Goal: Information Seeking & Learning: Learn about a topic

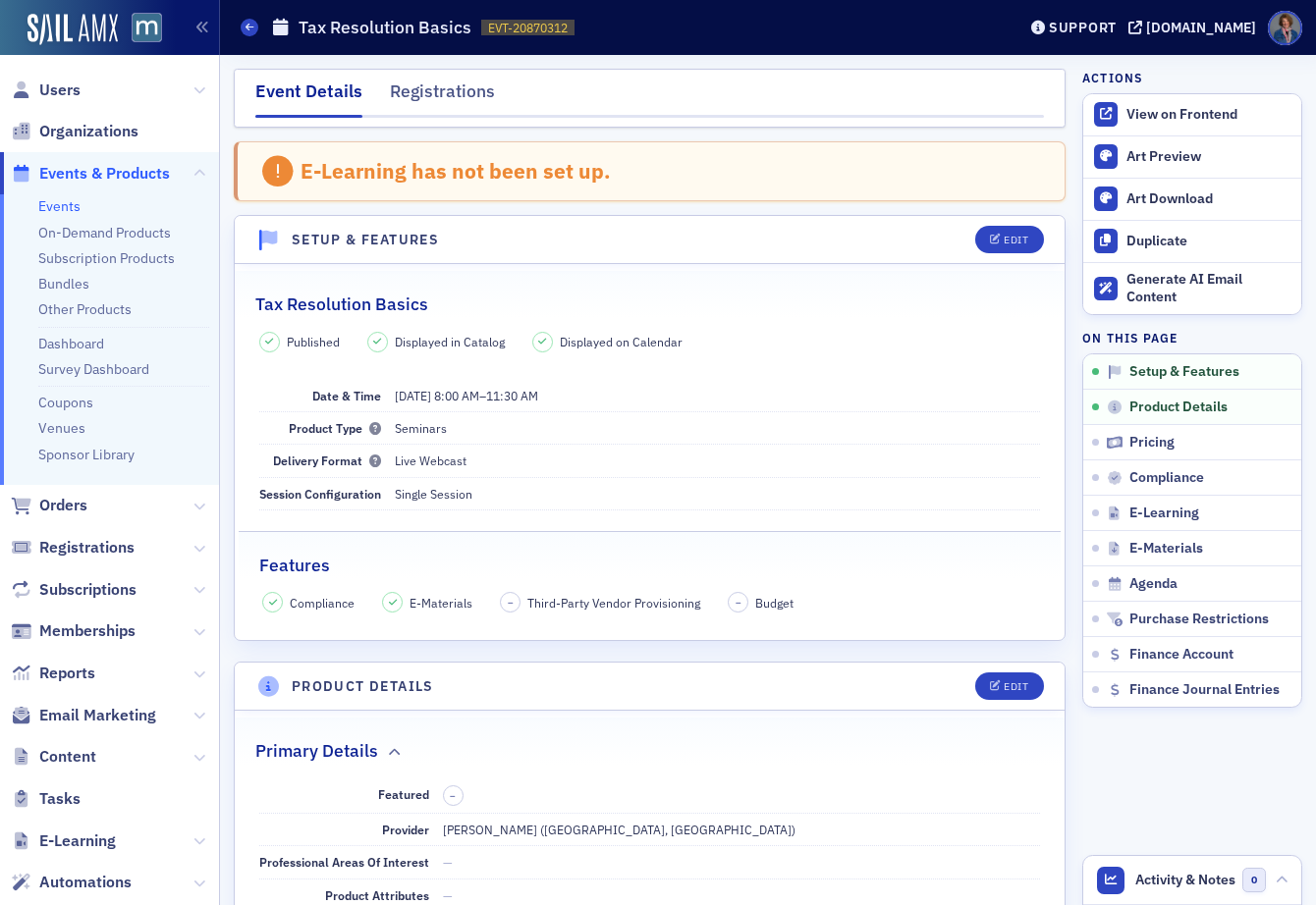
click at [72, 208] on link "Events" at bounding box center [59, 206] width 42 height 18
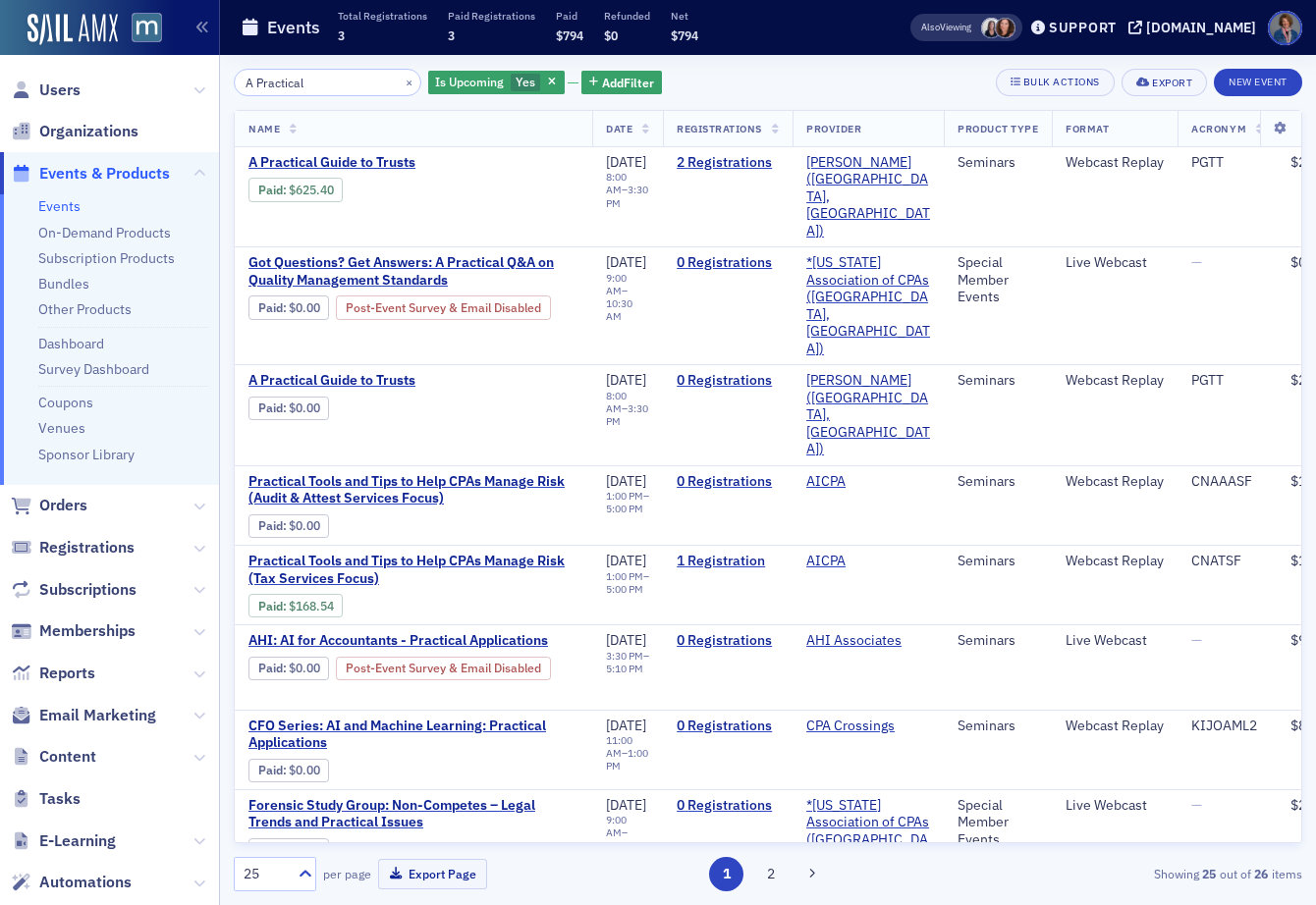
type input "A Practical"
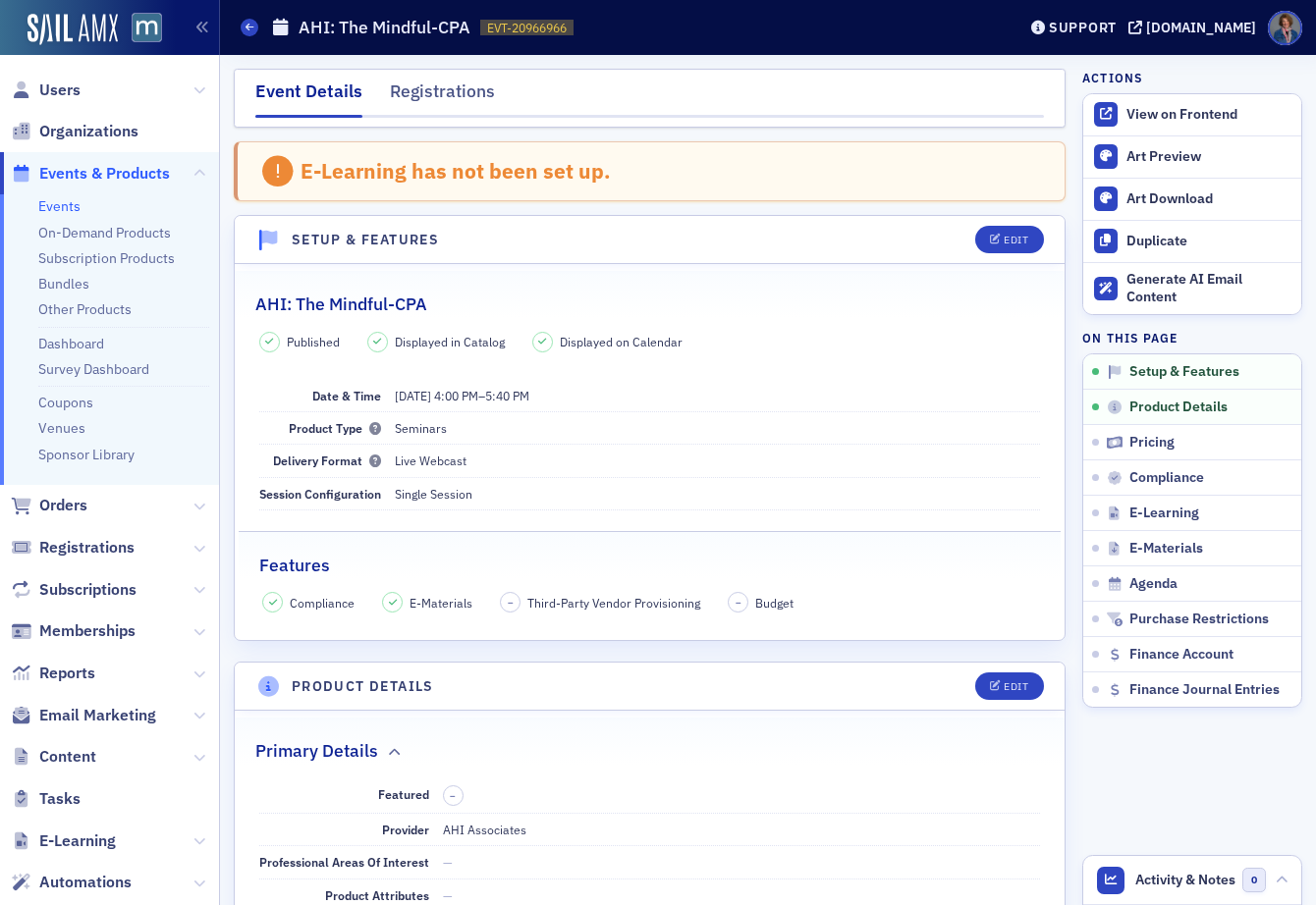
scroll to position [448, 0]
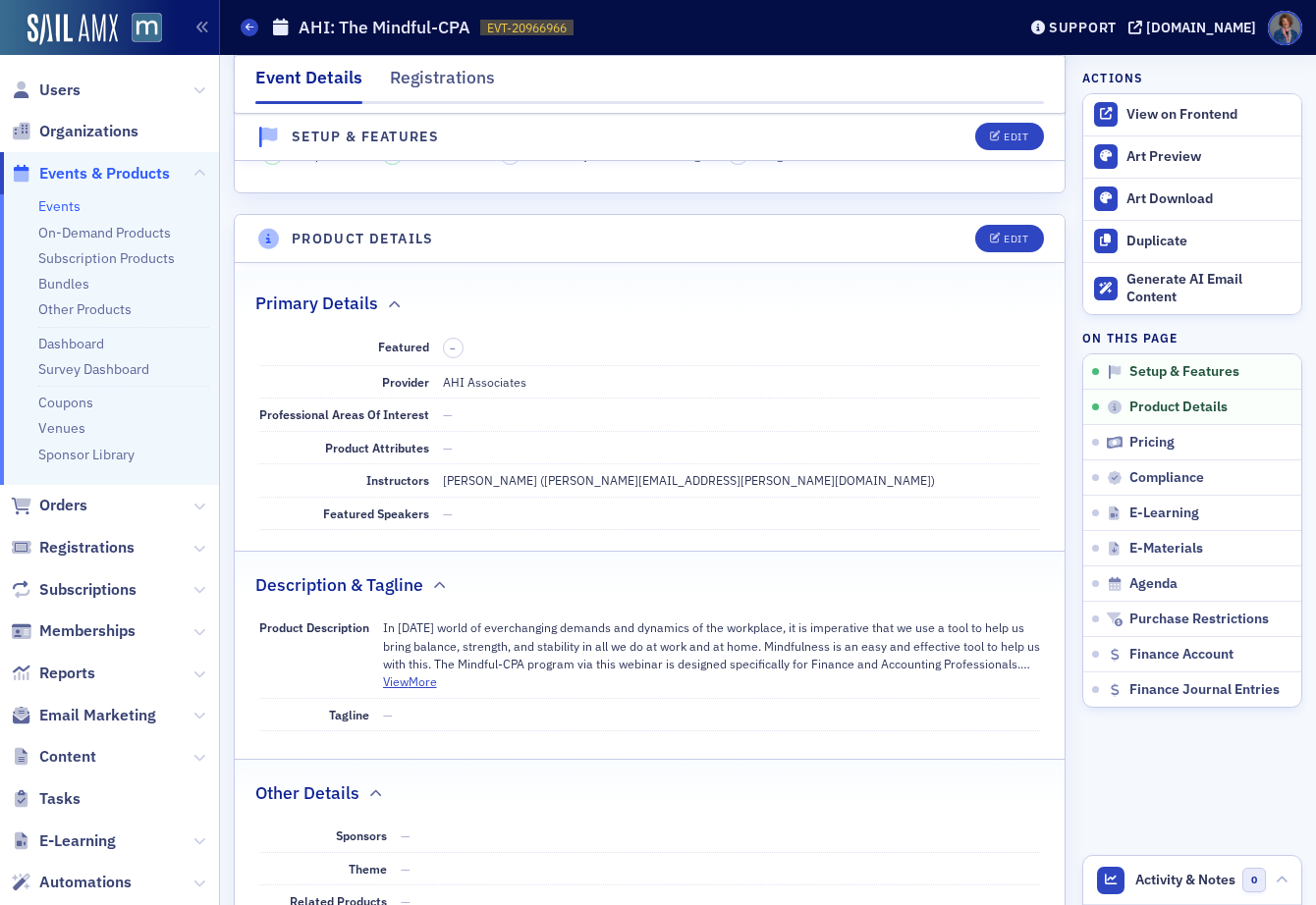
click at [65, 210] on link "Events" at bounding box center [59, 206] width 42 height 18
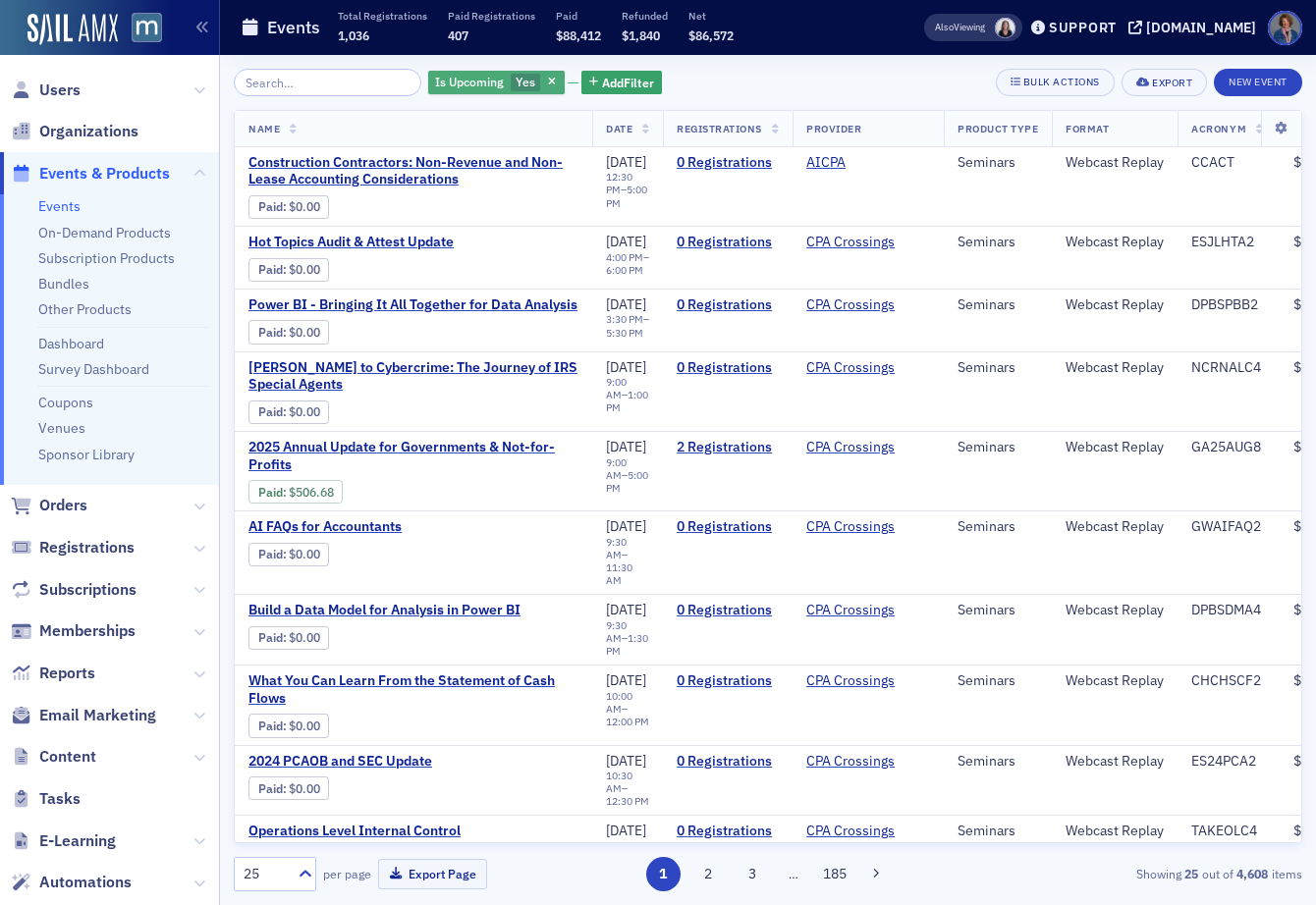
click at [469, 81] on span "Is Upcoming" at bounding box center [470, 82] width 69 height 16
click at [461, 119] on input "No" at bounding box center [463, 120] width 18 height 18
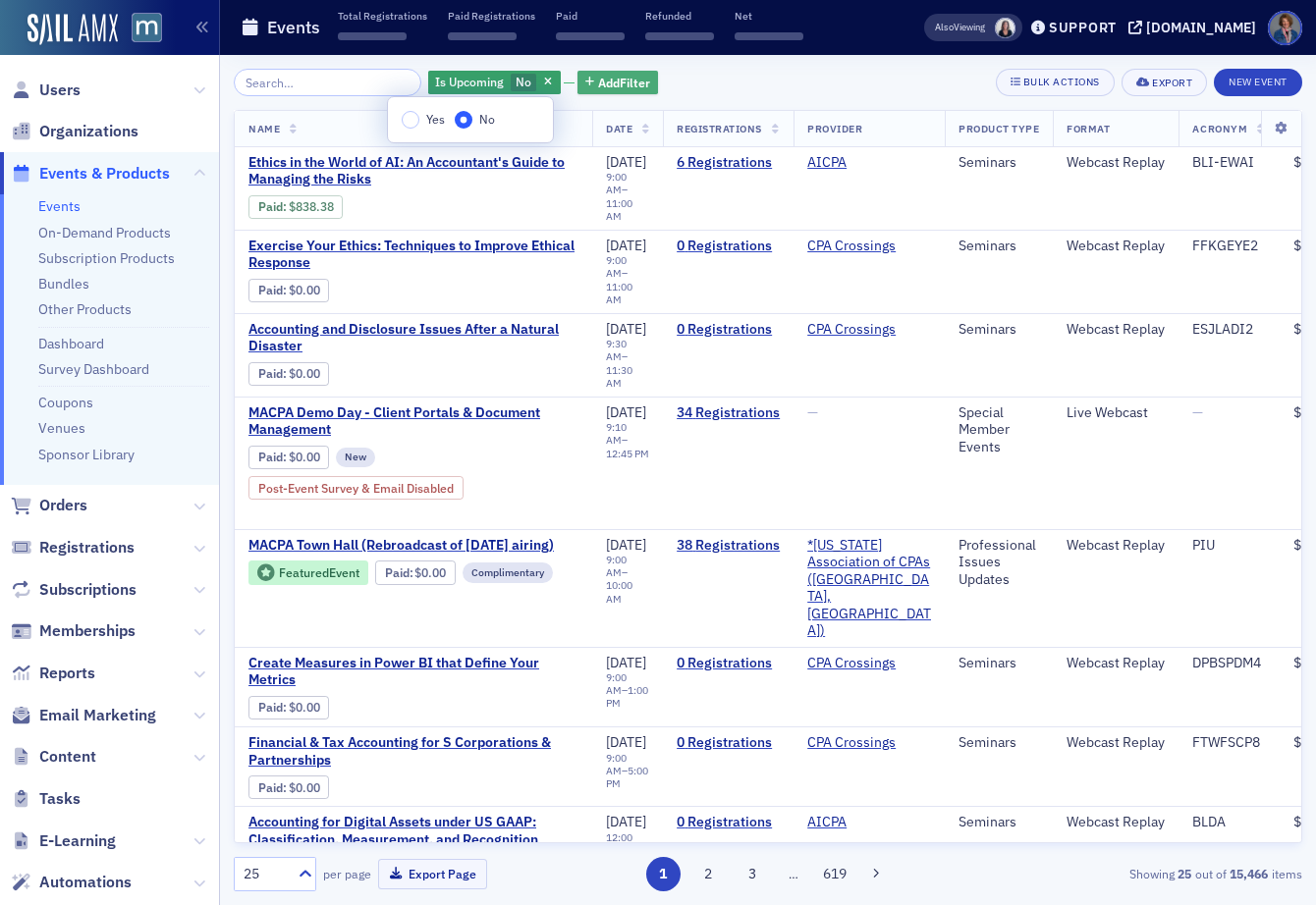
click at [598, 83] on span "Add Filter" at bounding box center [623, 83] width 52 height 18
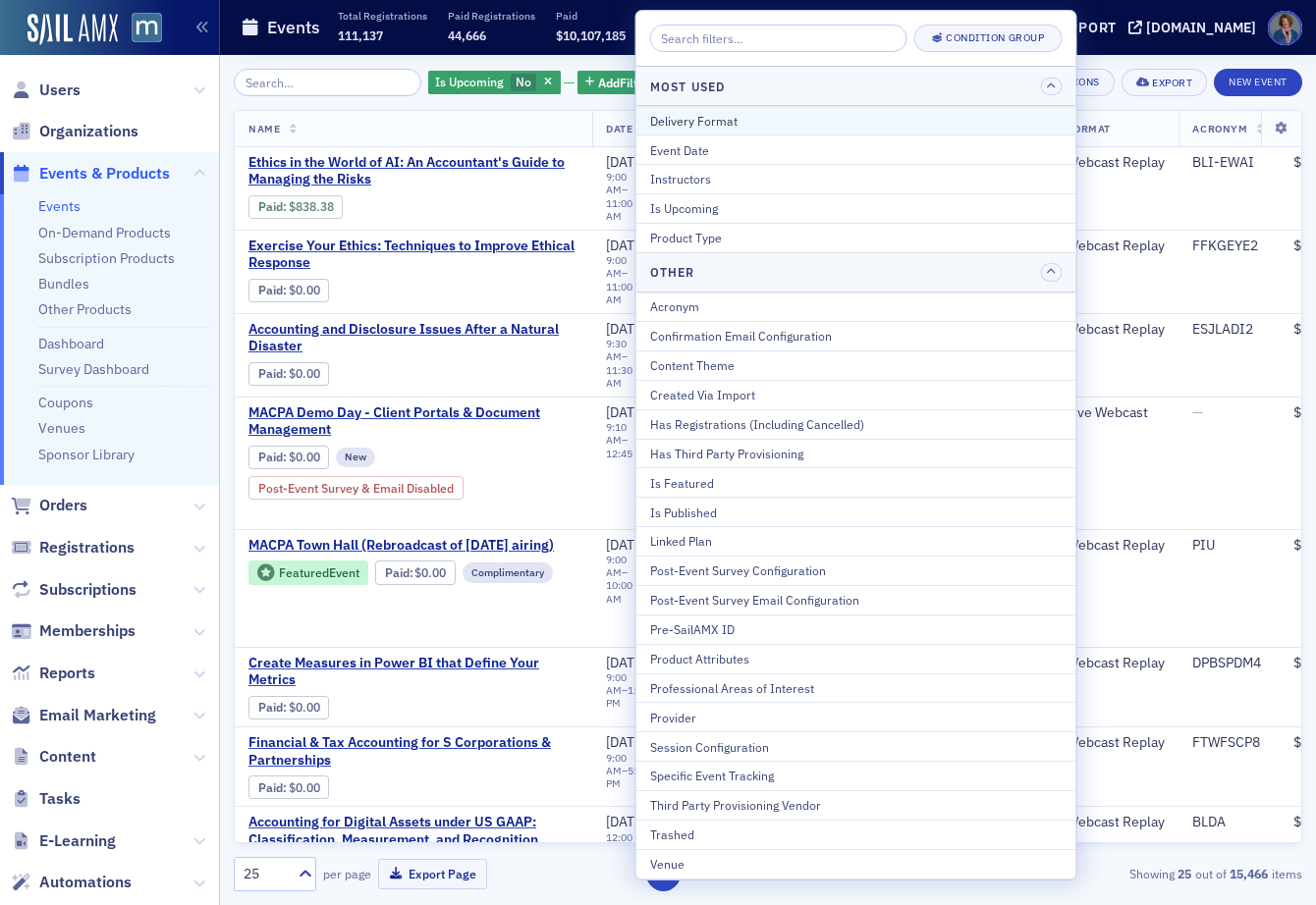
click at [699, 121] on div "Delivery Format" at bounding box center [856, 121] width 413 height 18
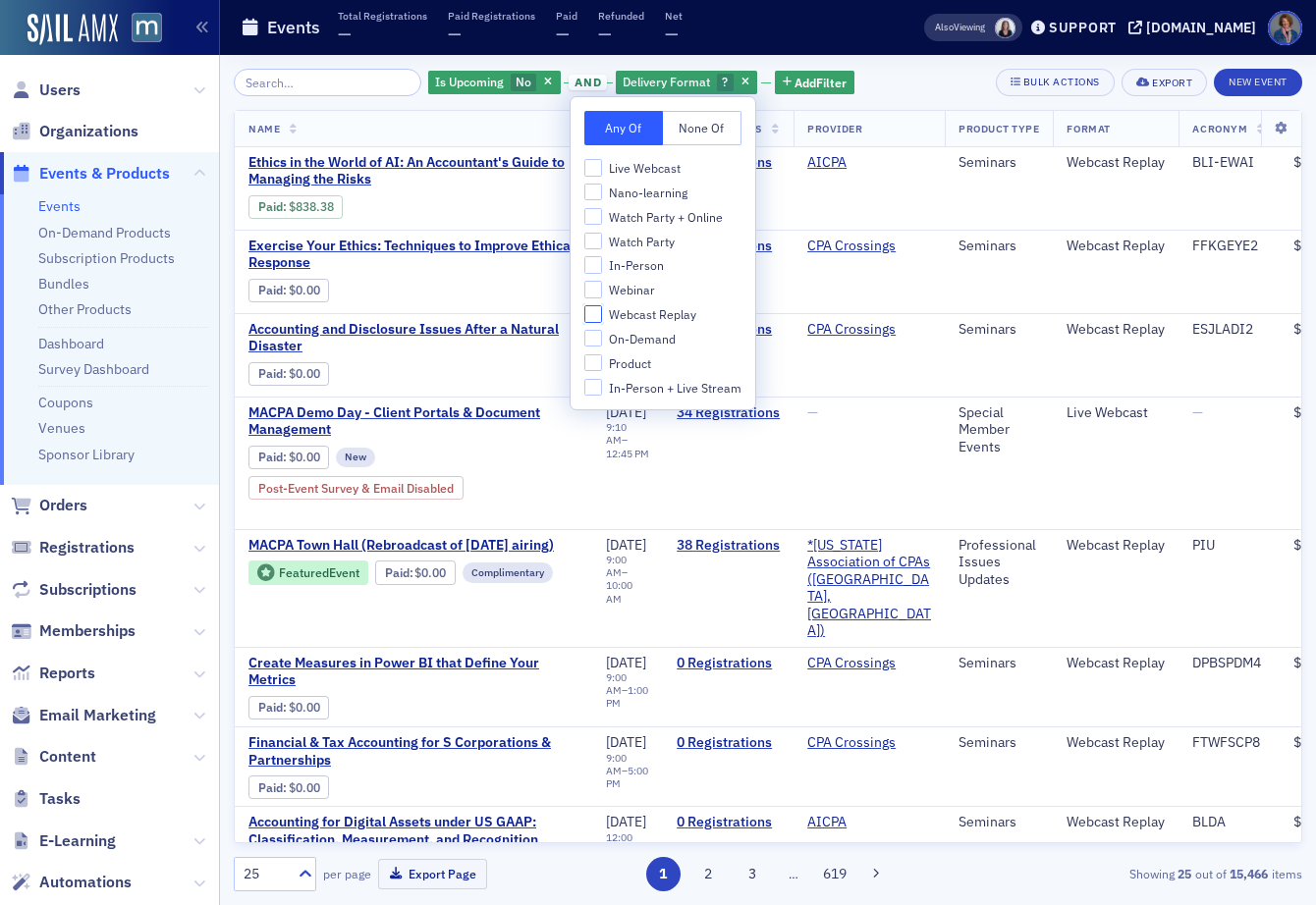
click at [588, 315] on input "Webcast Replay" at bounding box center [593, 314] width 18 height 18
checkbox input "true"
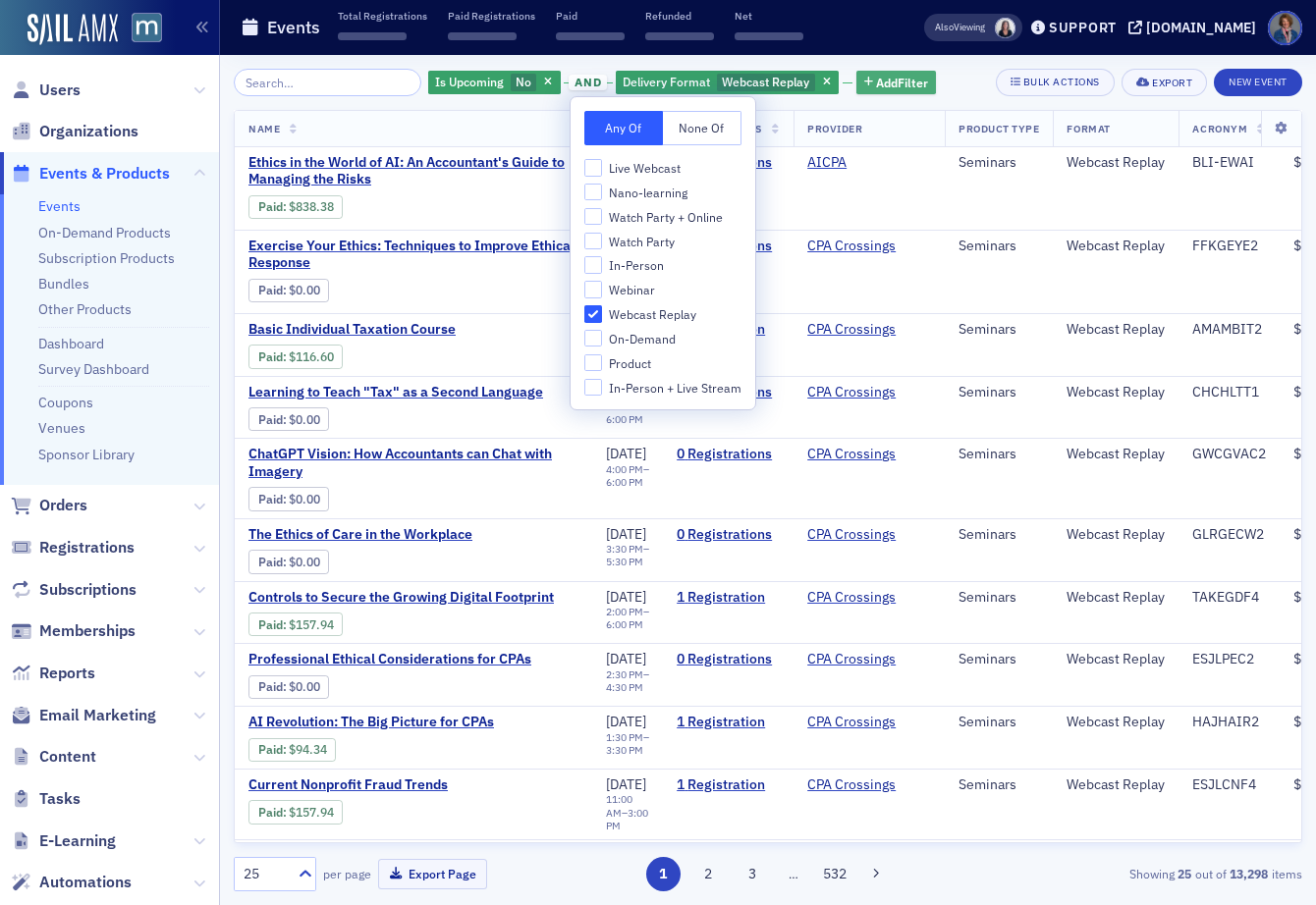
click at [878, 82] on span "Add Filter" at bounding box center [901, 83] width 52 height 18
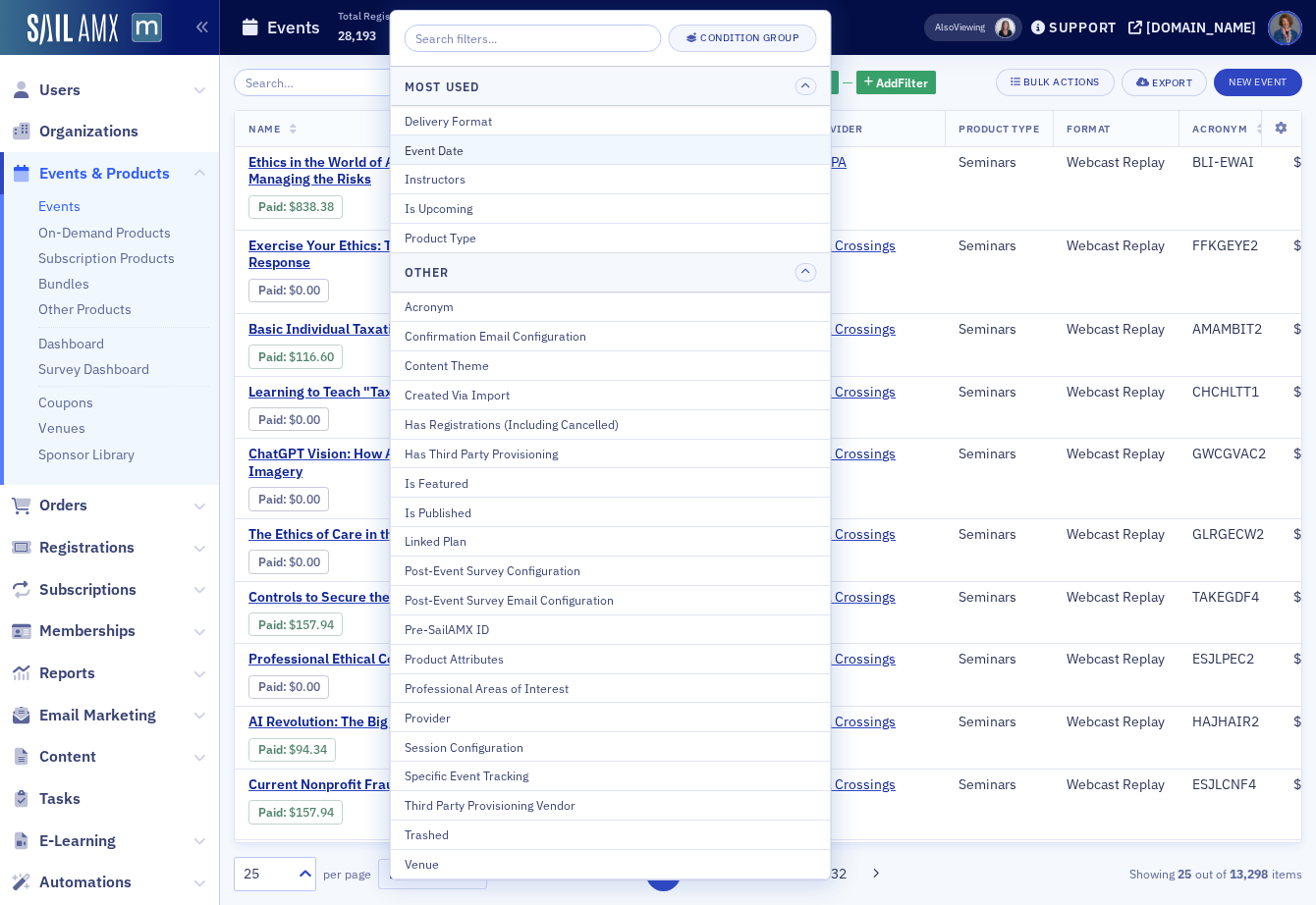
click at [553, 145] on div "Event Date" at bounding box center [611, 150] width 413 height 18
select select "8"
select select "2025"
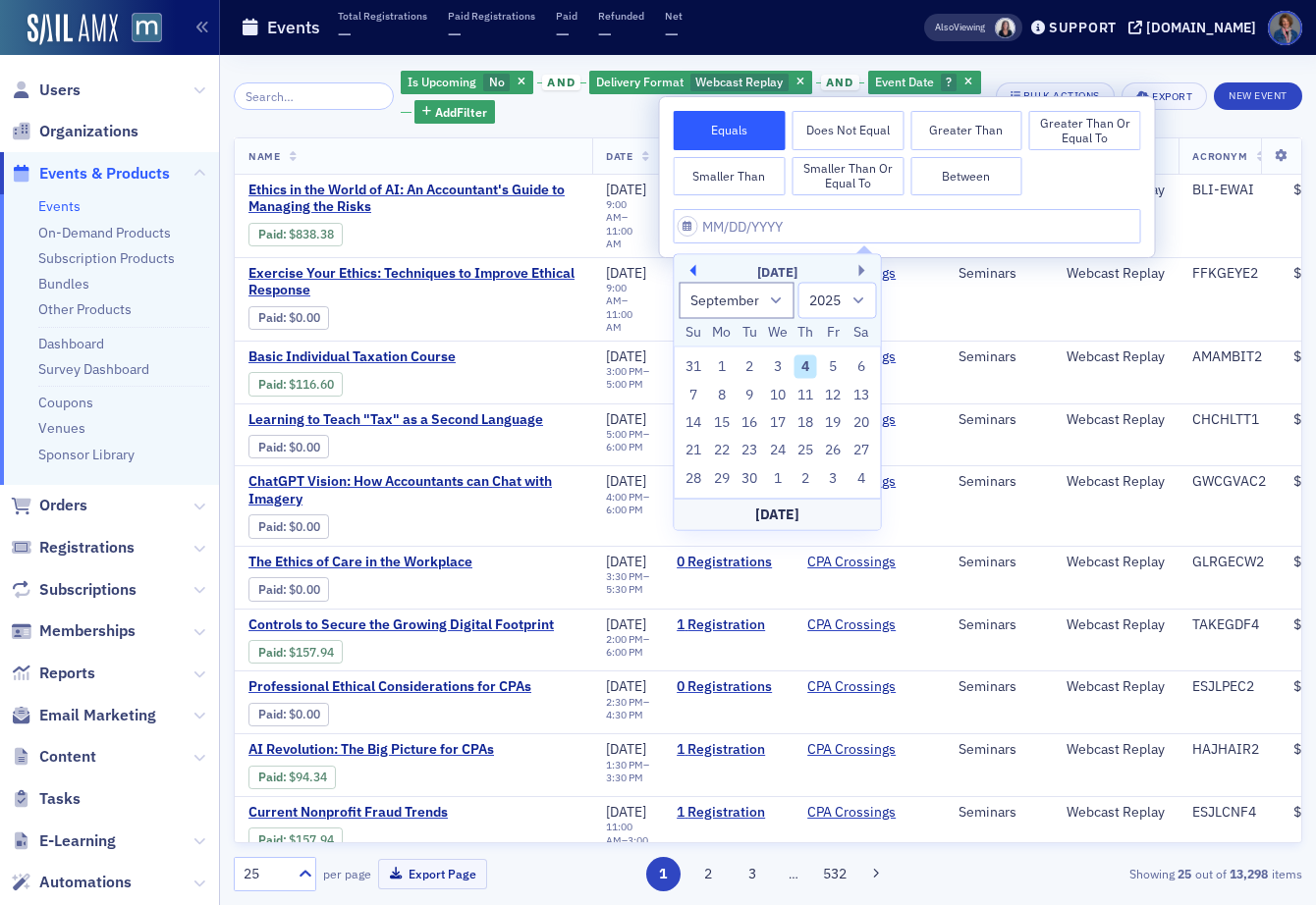
click at [687, 271] on button "Previous Month" at bounding box center [690, 271] width 12 height 12
select select "7"
click at [832, 367] on div "1" at bounding box center [833, 368] width 24 height 24
type input "08/01/2025"
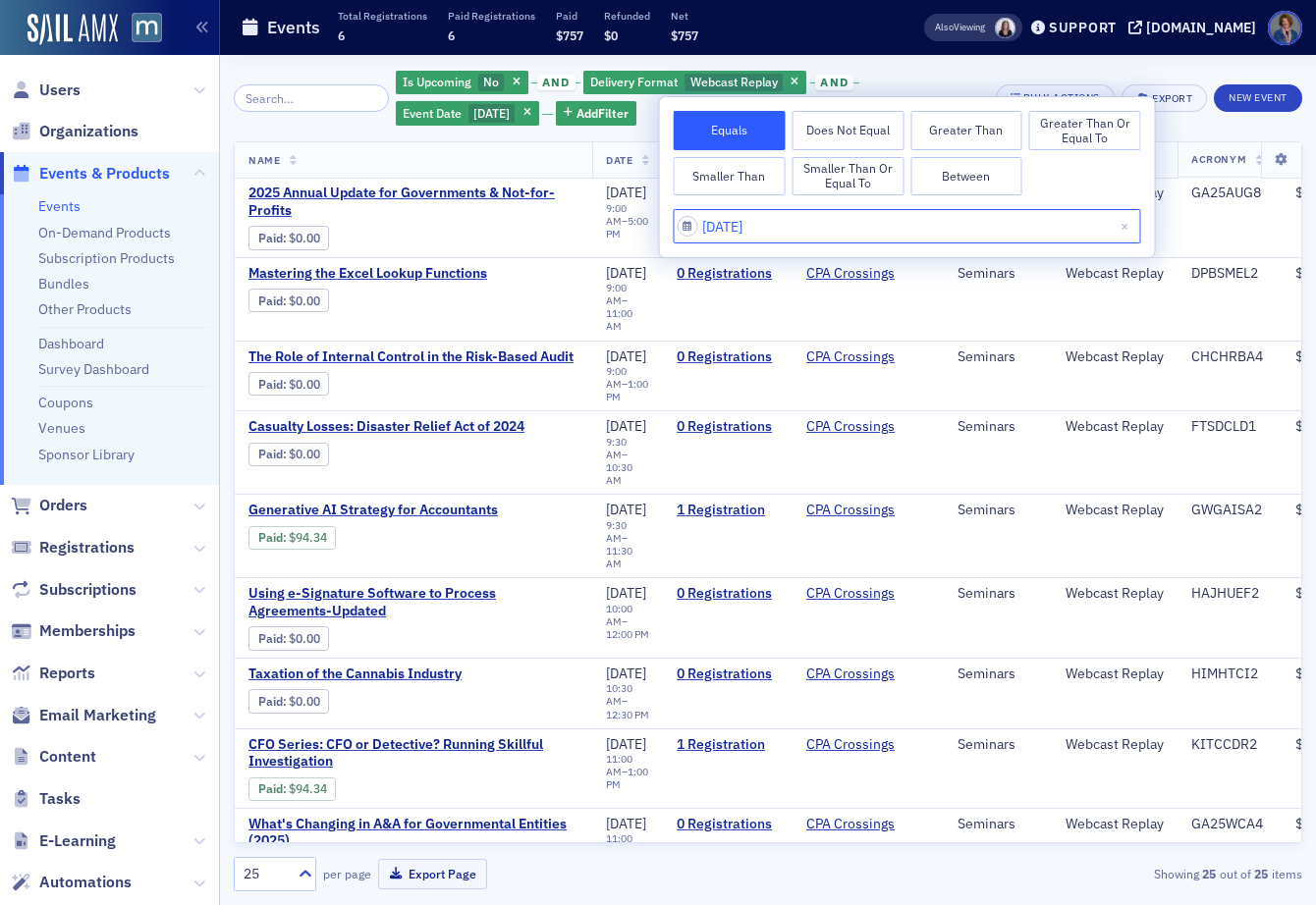
select select "7"
select select "2025"
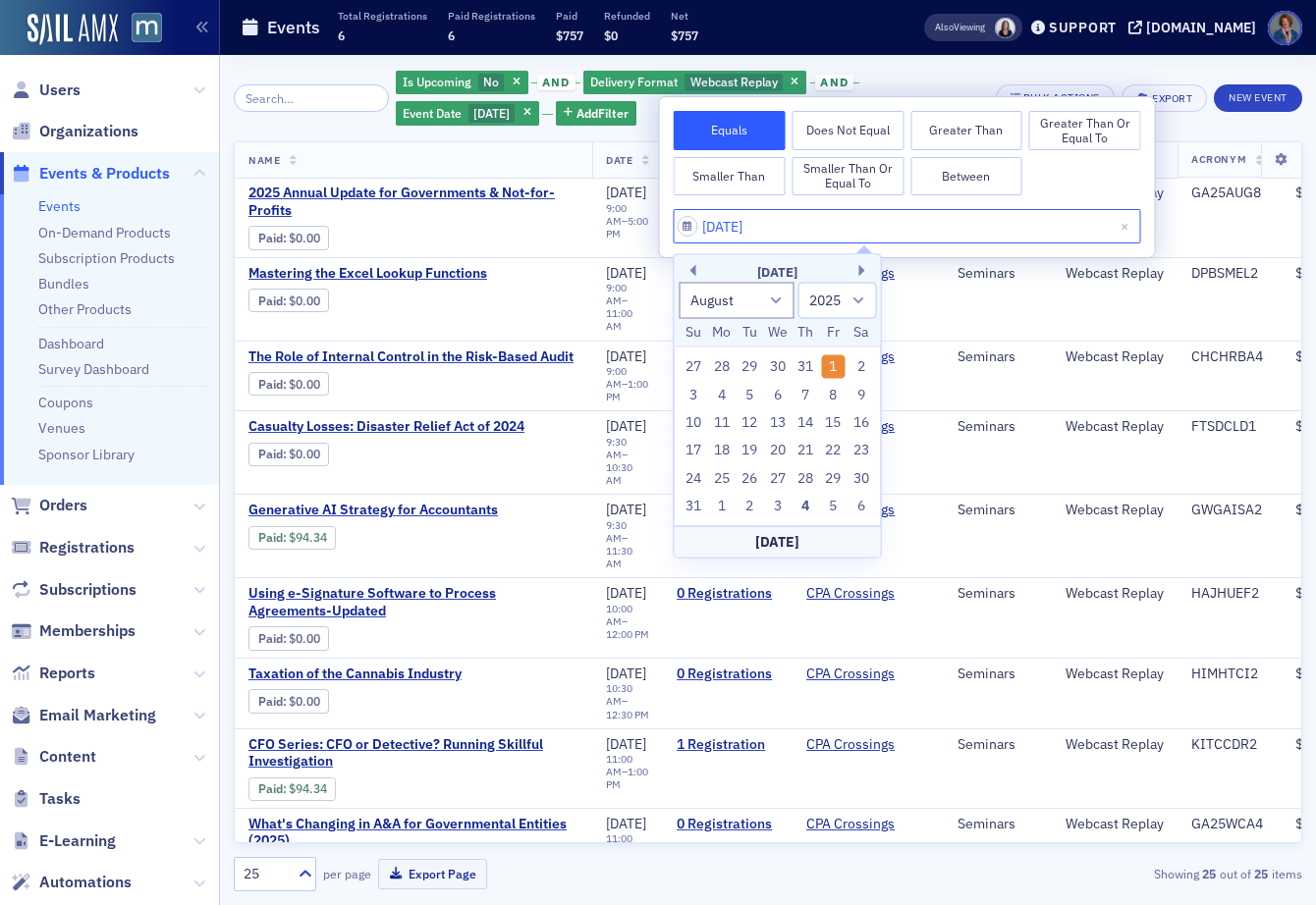
click at [842, 234] on input "08/01/2025" at bounding box center [906, 226] width 467 height 34
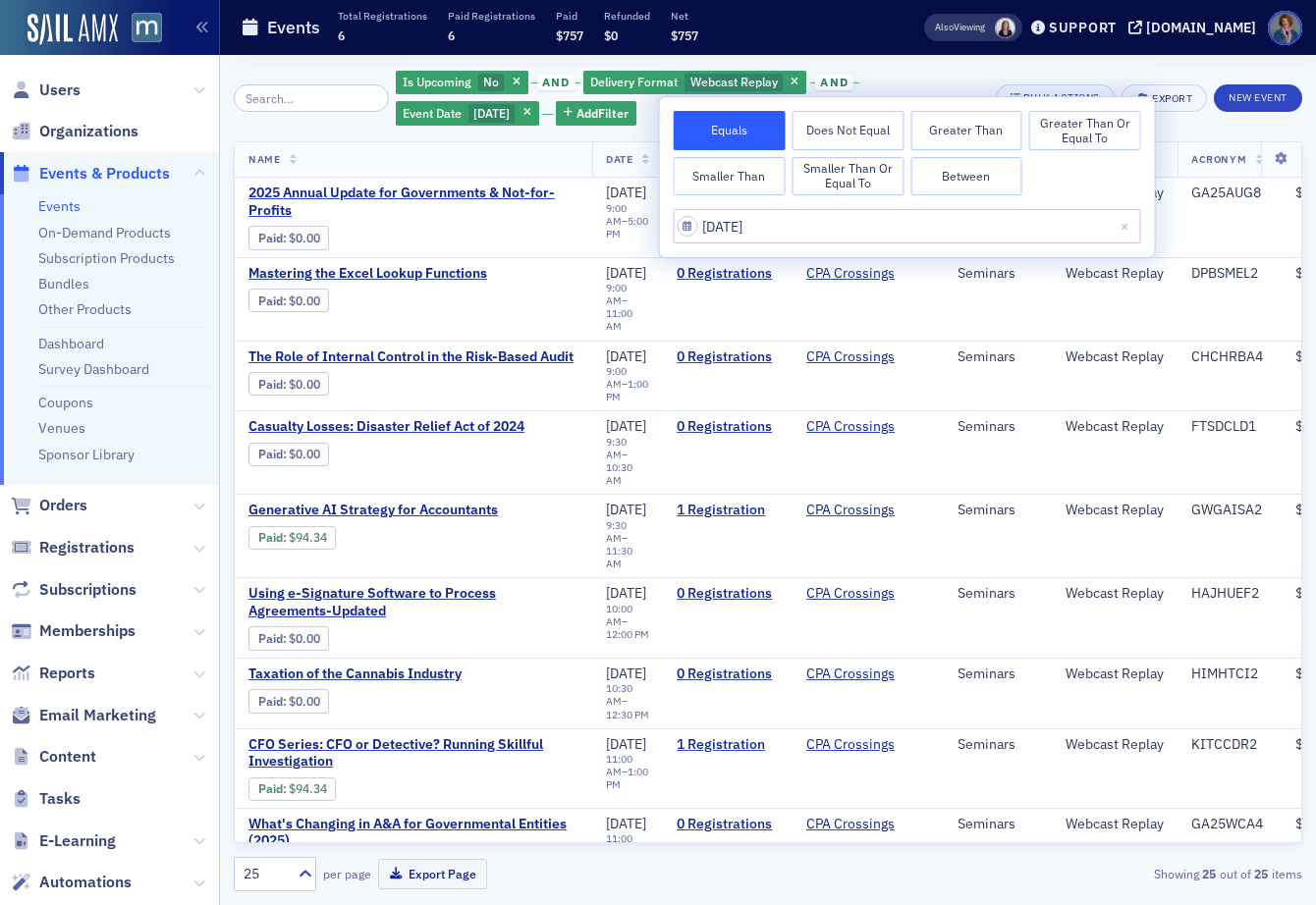
click at [943, 171] on button "Between" at bounding box center [966, 177] width 112 height 39
select select "7"
select select "2025"
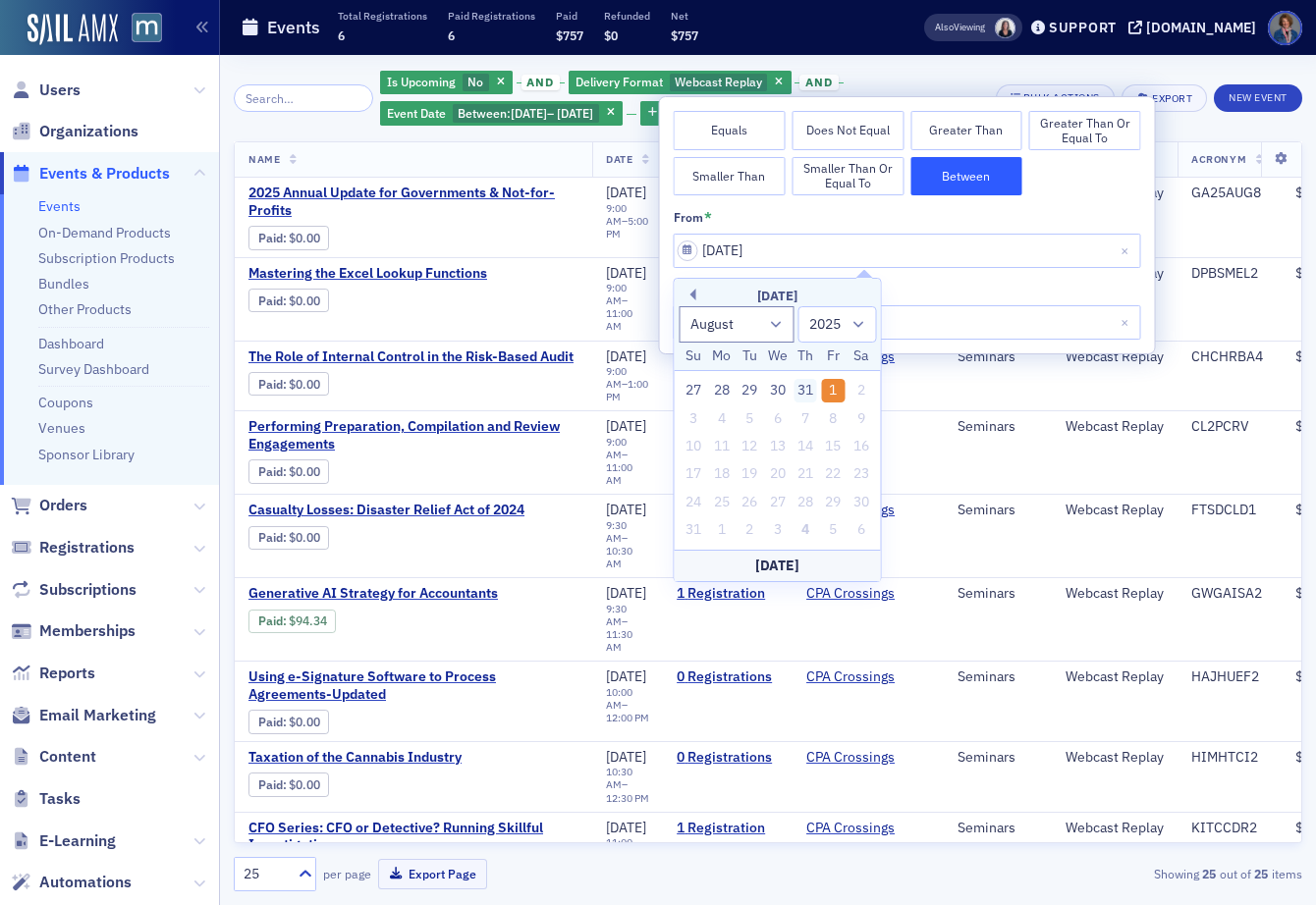
click at [808, 392] on div "31" at bounding box center [805, 391] width 24 height 24
type input "07/31/2025"
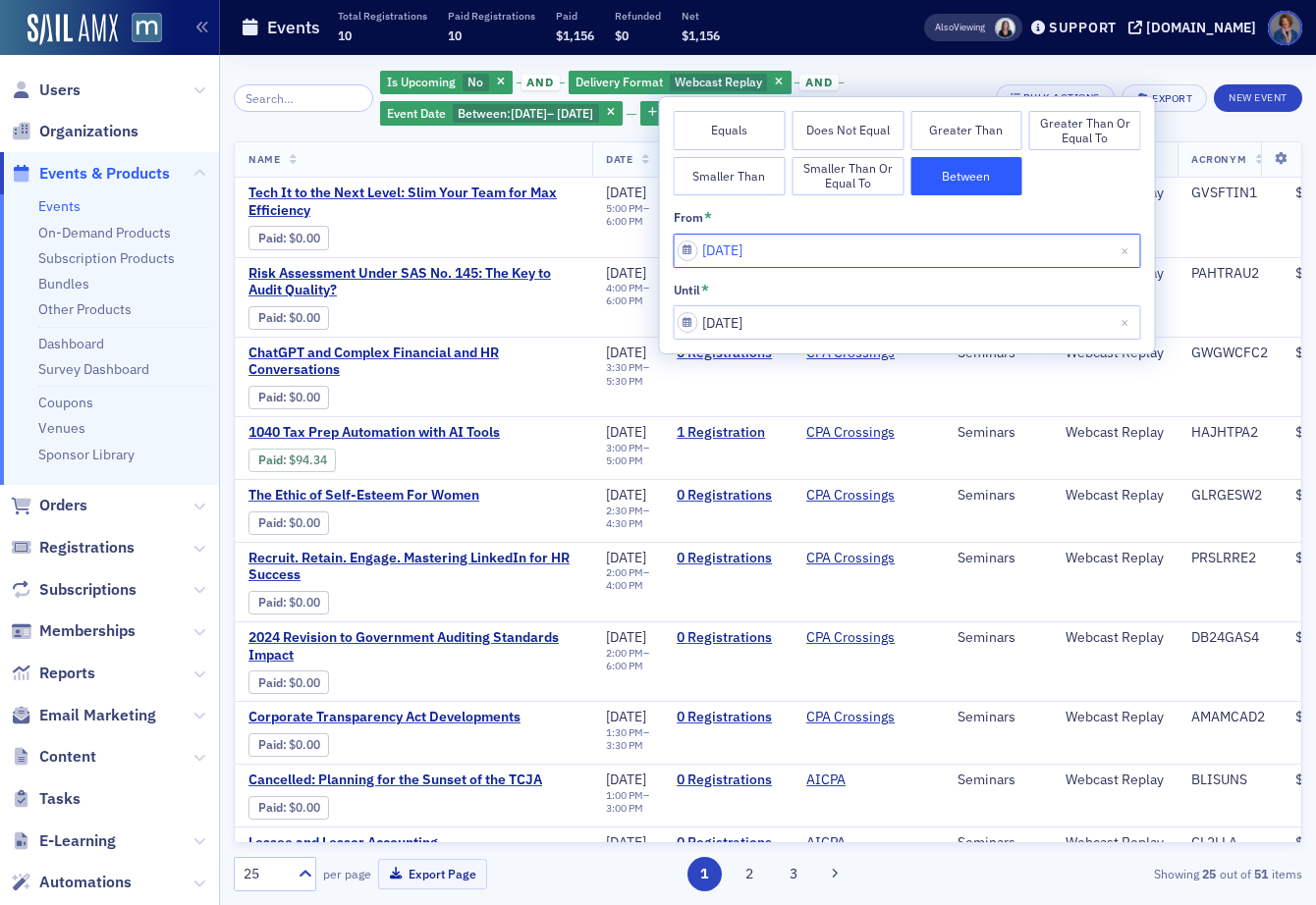
select select "6"
select select "2025"
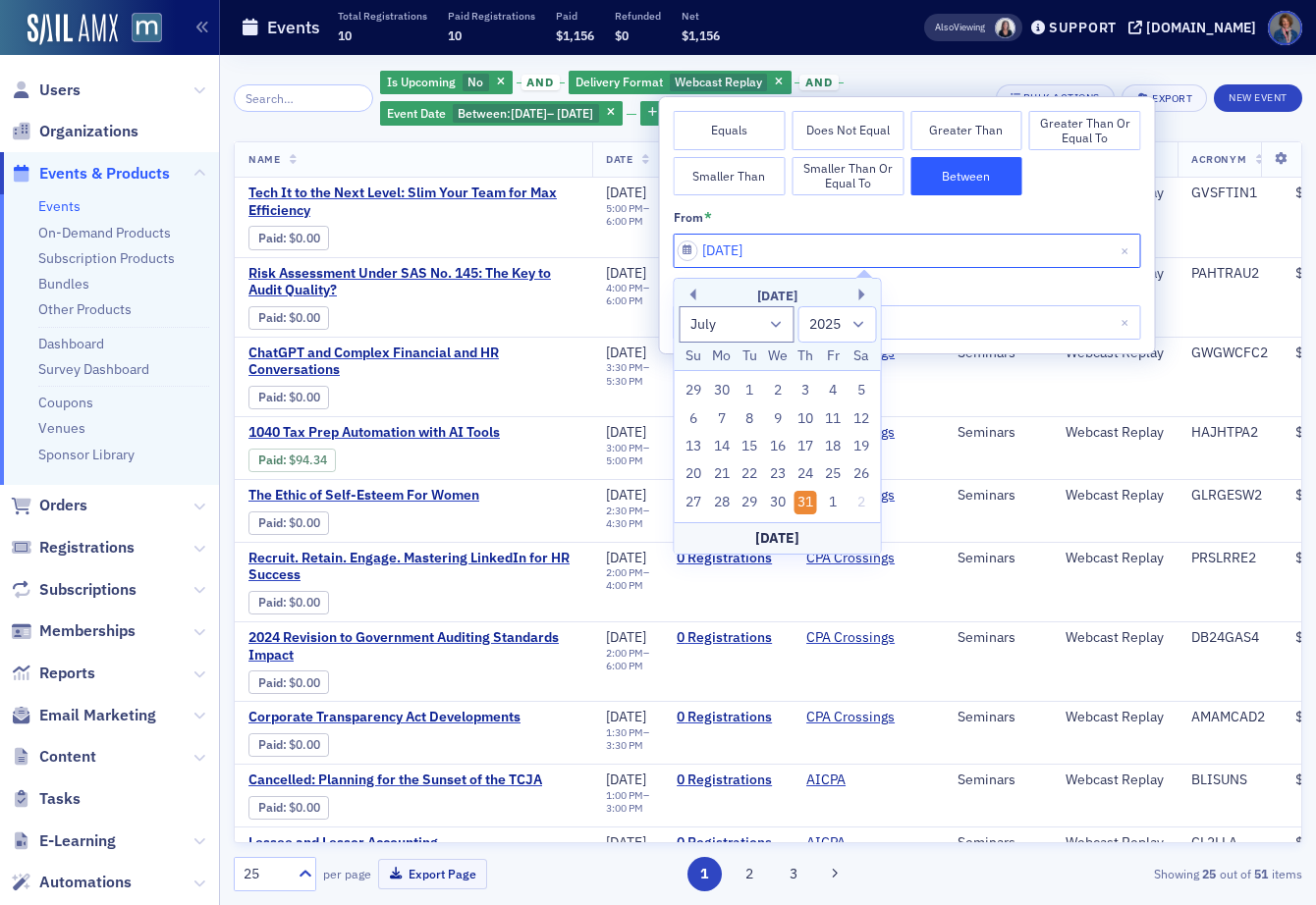
click at [843, 254] on input "07/31/2025" at bounding box center [906, 251] width 467 height 34
click at [830, 503] on div "1" at bounding box center [833, 502] width 24 height 24
type input "08/01/2025"
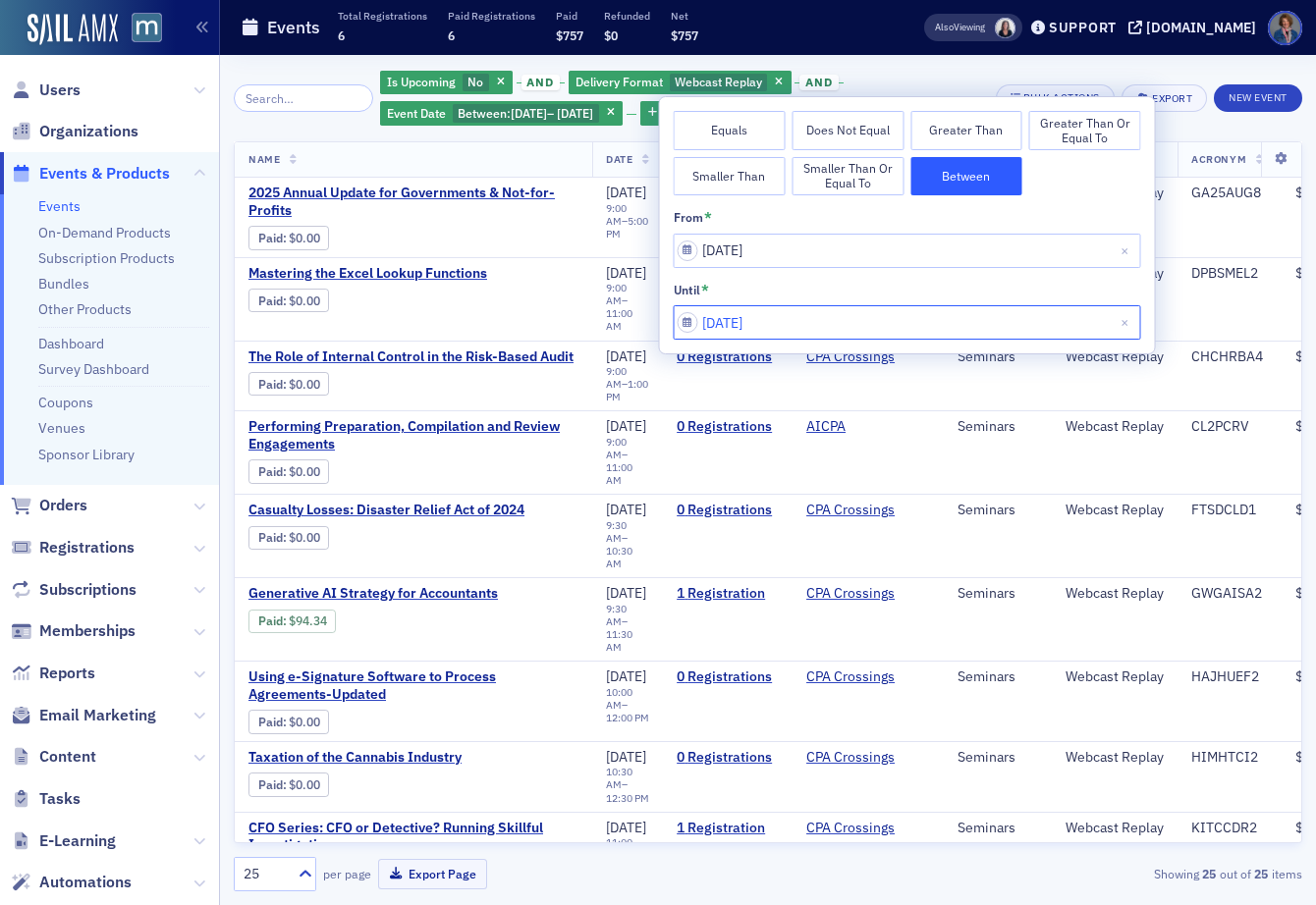
click at [837, 335] on input "08/01/2025" at bounding box center [906, 322] width 467 height 34
select select "7"
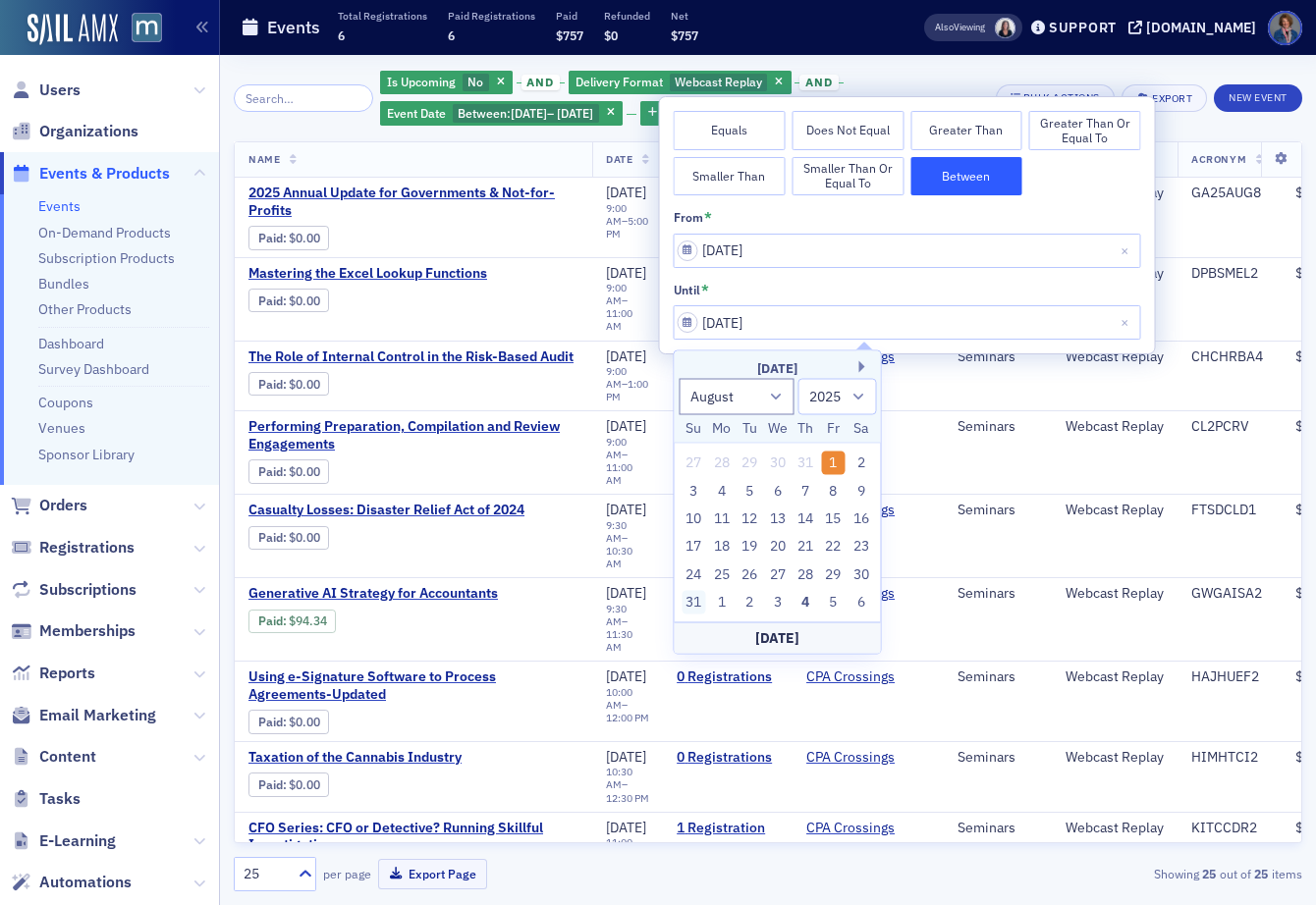
click at [693, 607] on div "31" at bounding box center [693, 602] width 24 height 24
type input "08/31/2025"
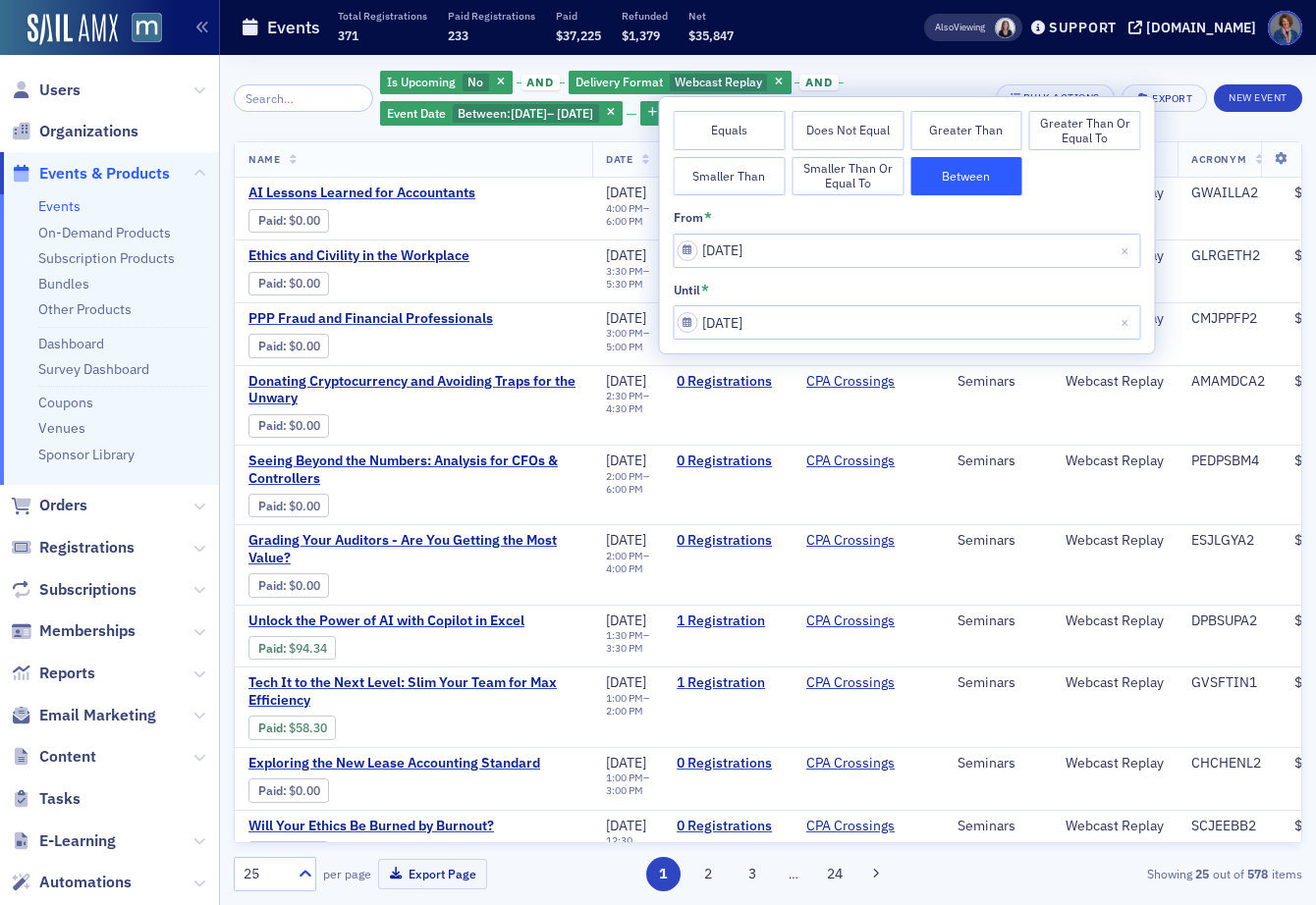
click at [923, 76] on div "Is Upcoming No and Delivery Format Webcast Replay and Event Date Between : 8/1/…" at bounding box center [680, 98] width 601 height 59
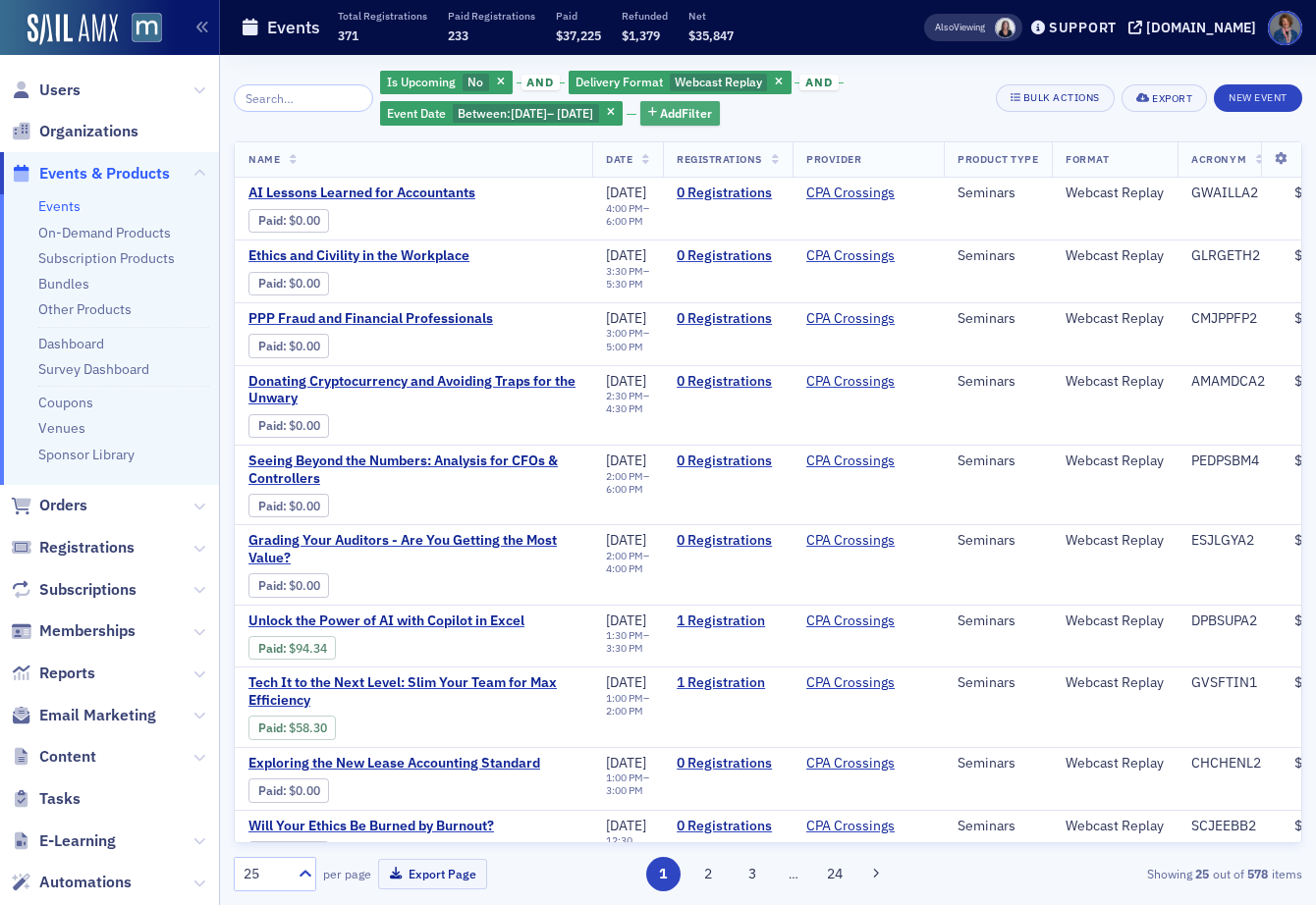
click at [687, 110] on span "Add Filter" at bounding box center [685, 113] width 52 height 18
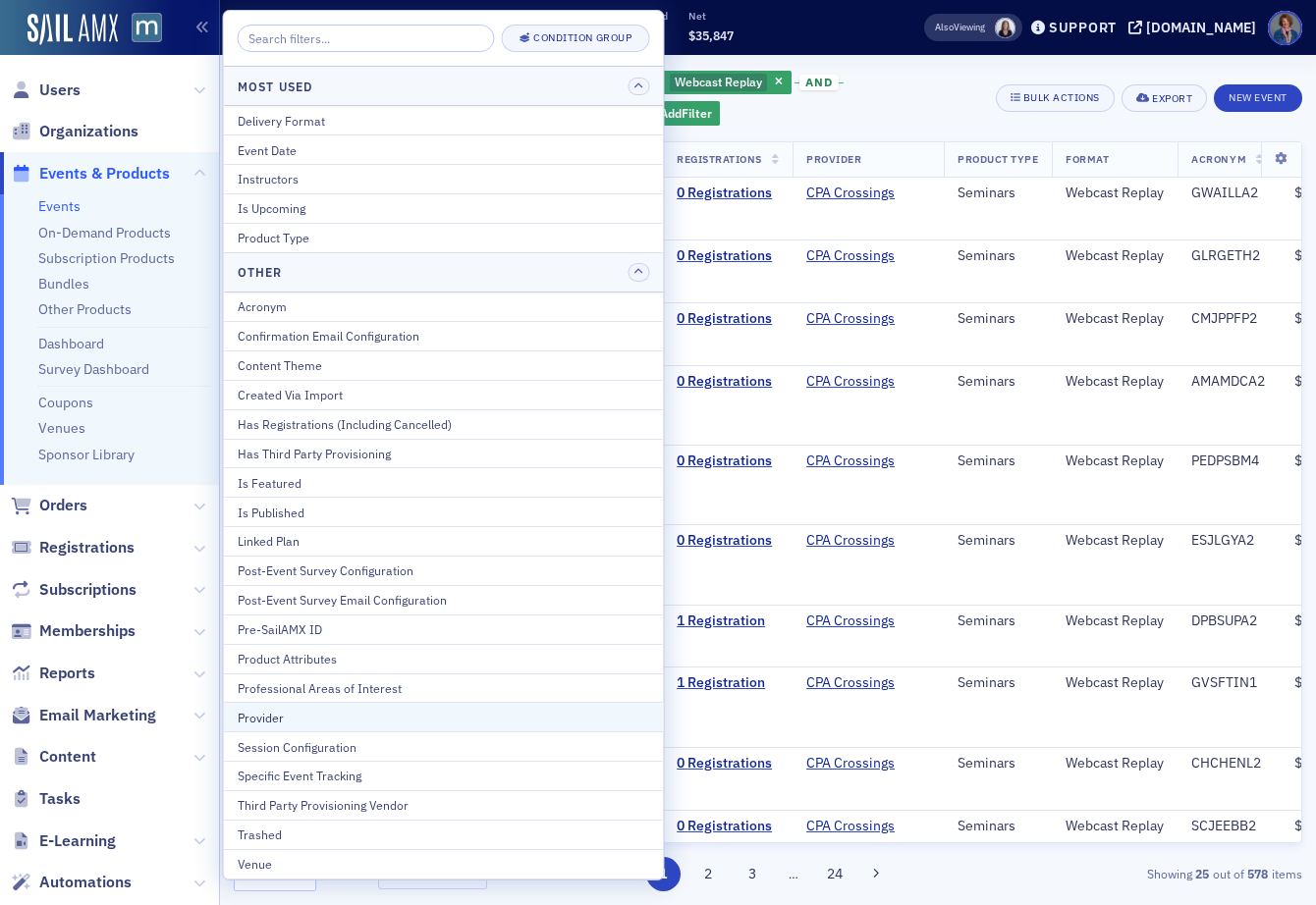
click at [349, 714] on div "Provider" at bounding box center [444, 717] width 413 height 18
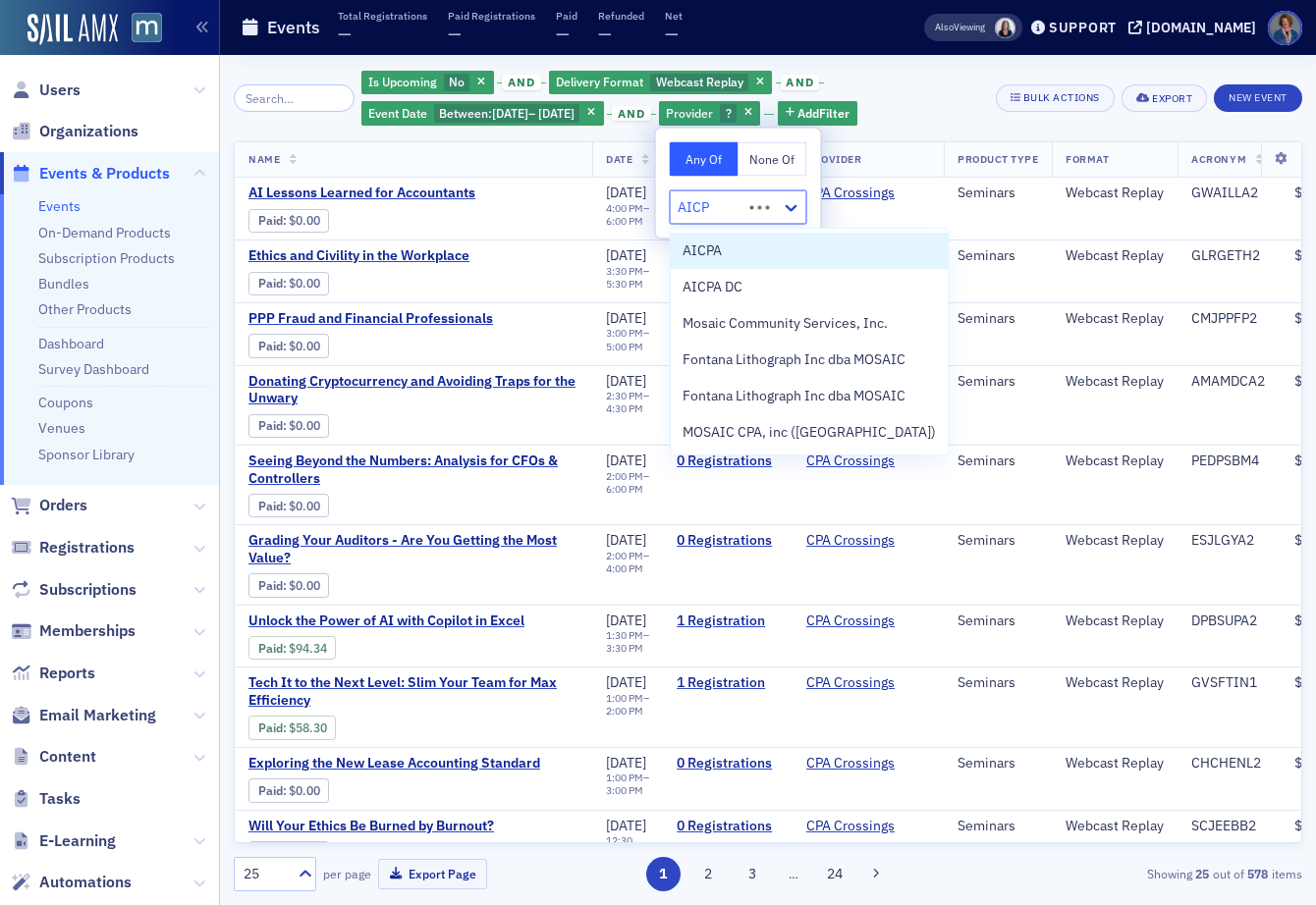
type input "AICPA"
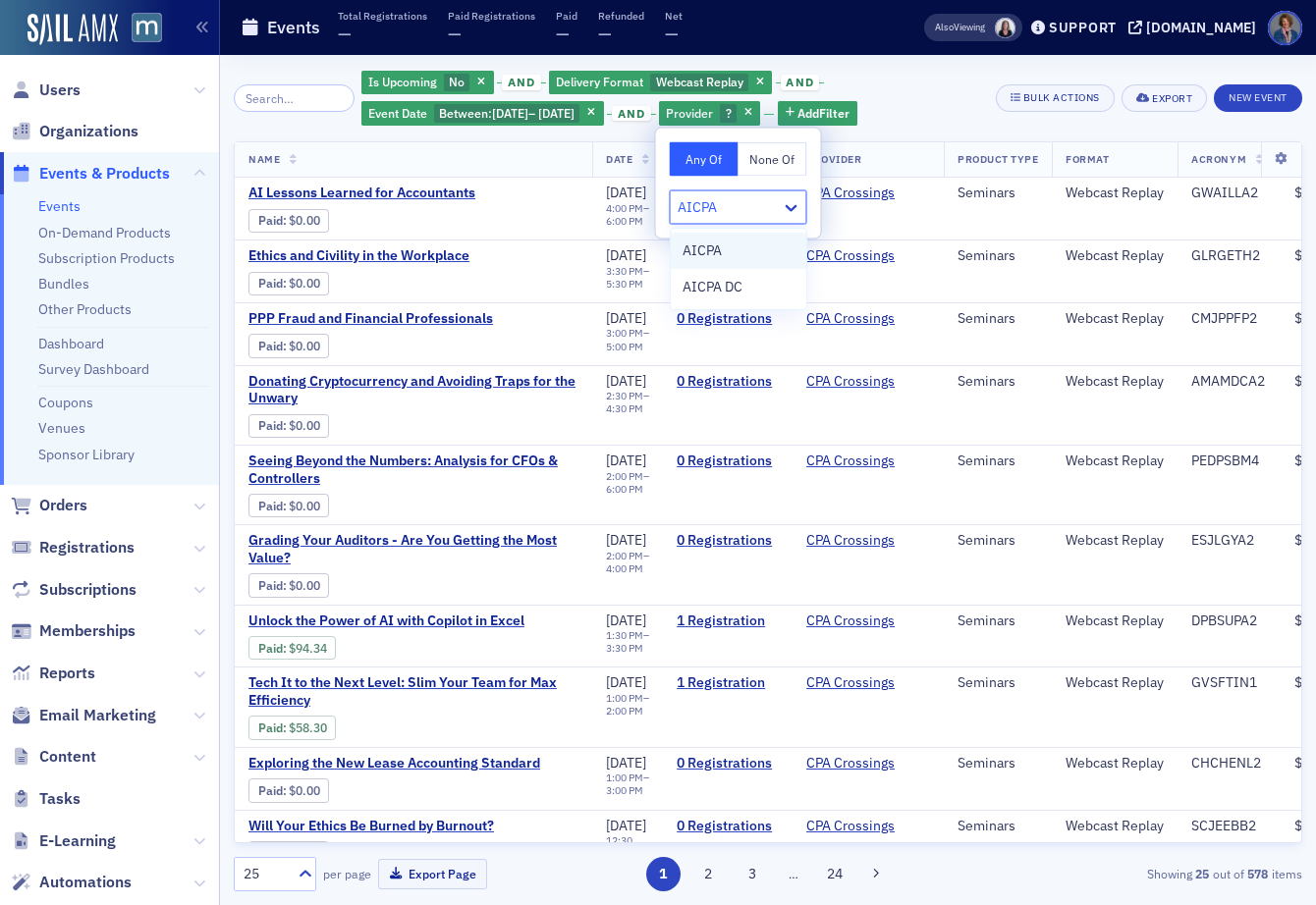
click at [722, 245] on div "AICPA" at bounding box center [738, 251] width 112 height 21
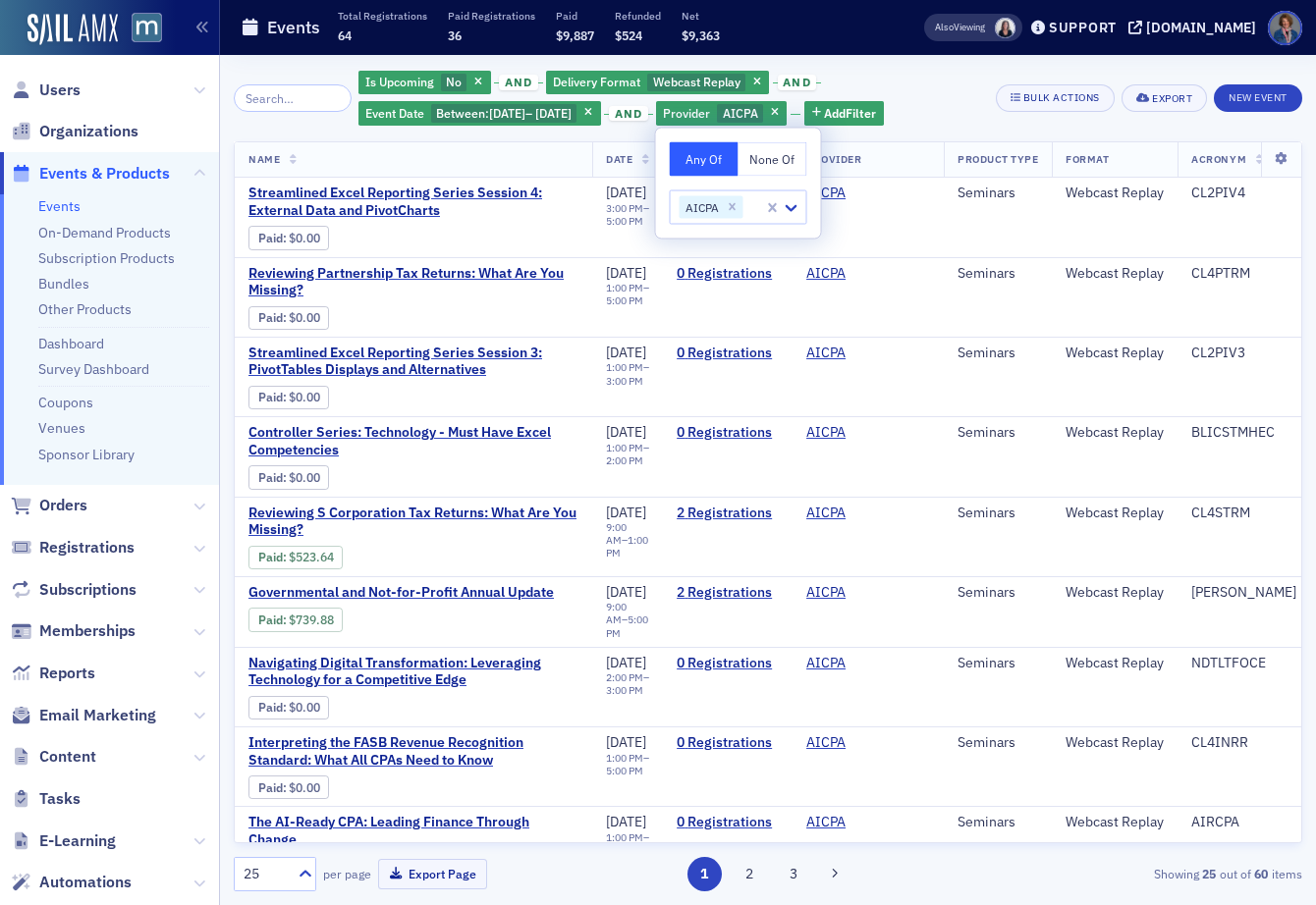
click at [924, 76] on div "Is Upcoming No and Delivery Format Webcast Replay and Event Date Between : 8/1/…" at bounding box center [670, 98] width 623 height 59
click at [644, 162] on icon at bounding box center [646, 160] width 8 height 11
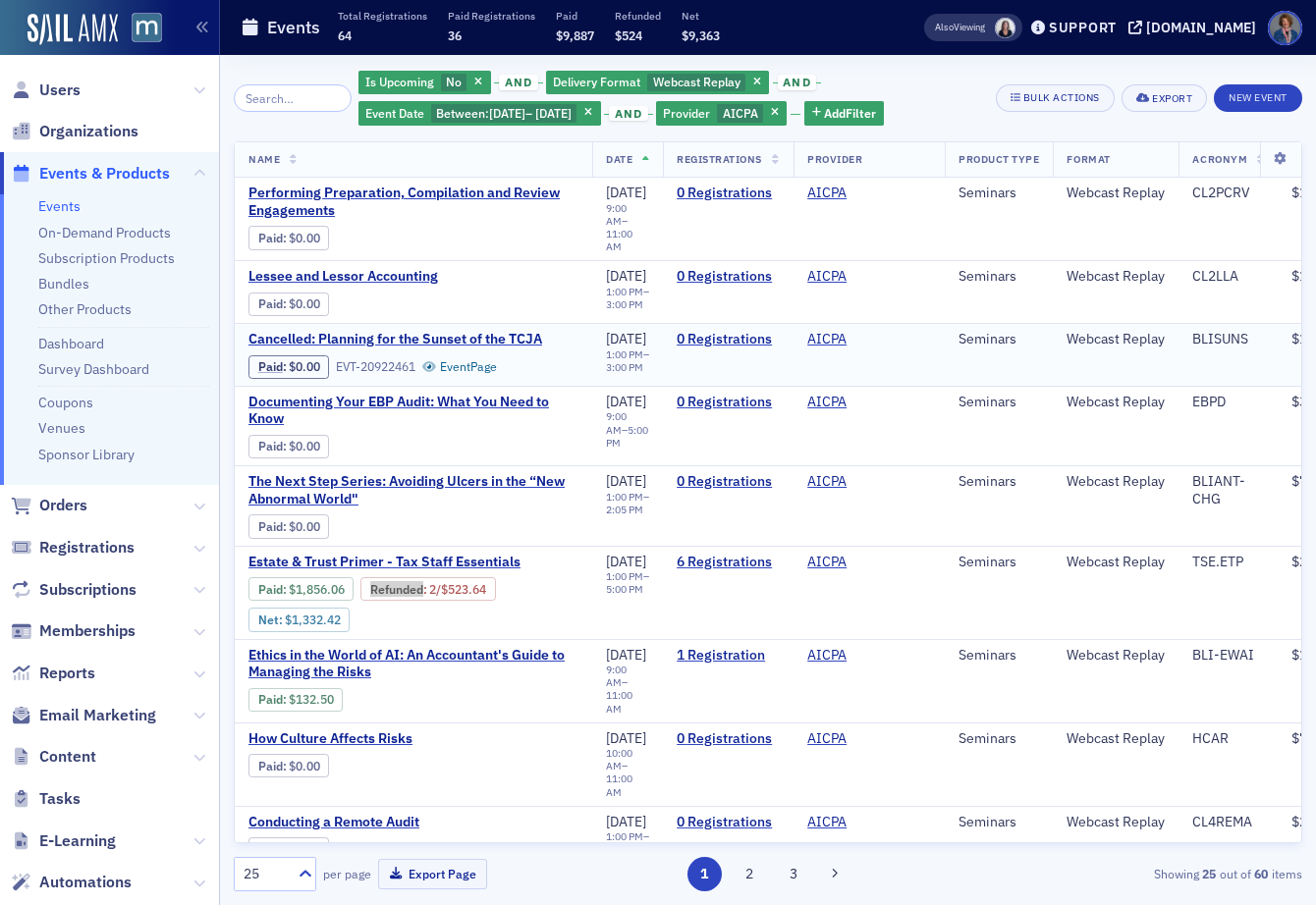
scroll to position [339, 0]
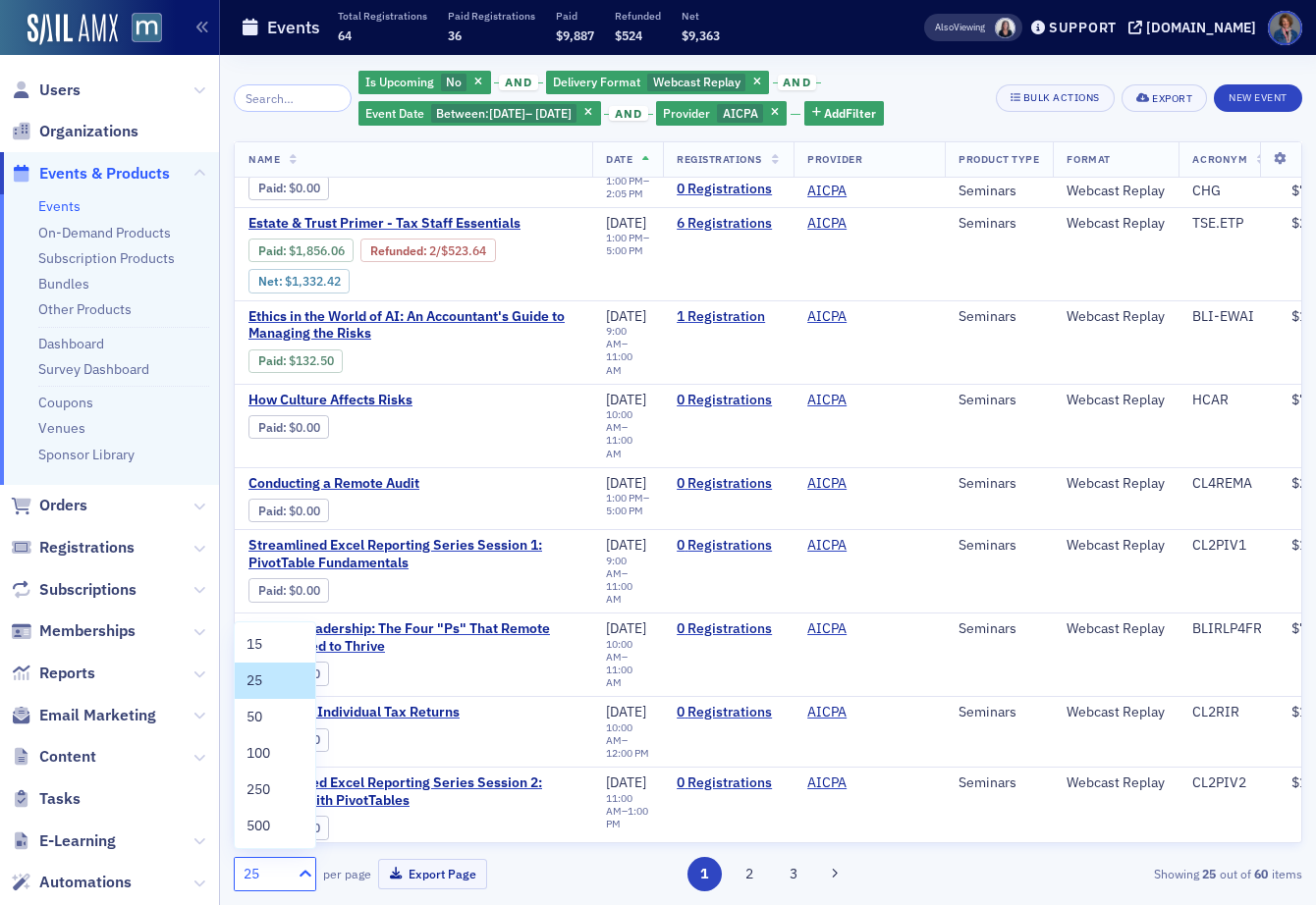
click at [303, 873] on icon at bounding box center [306, 873] width 12 height 7
click at [266, 746] on span "100" at bounding box center [258, 753] width 24 height 21
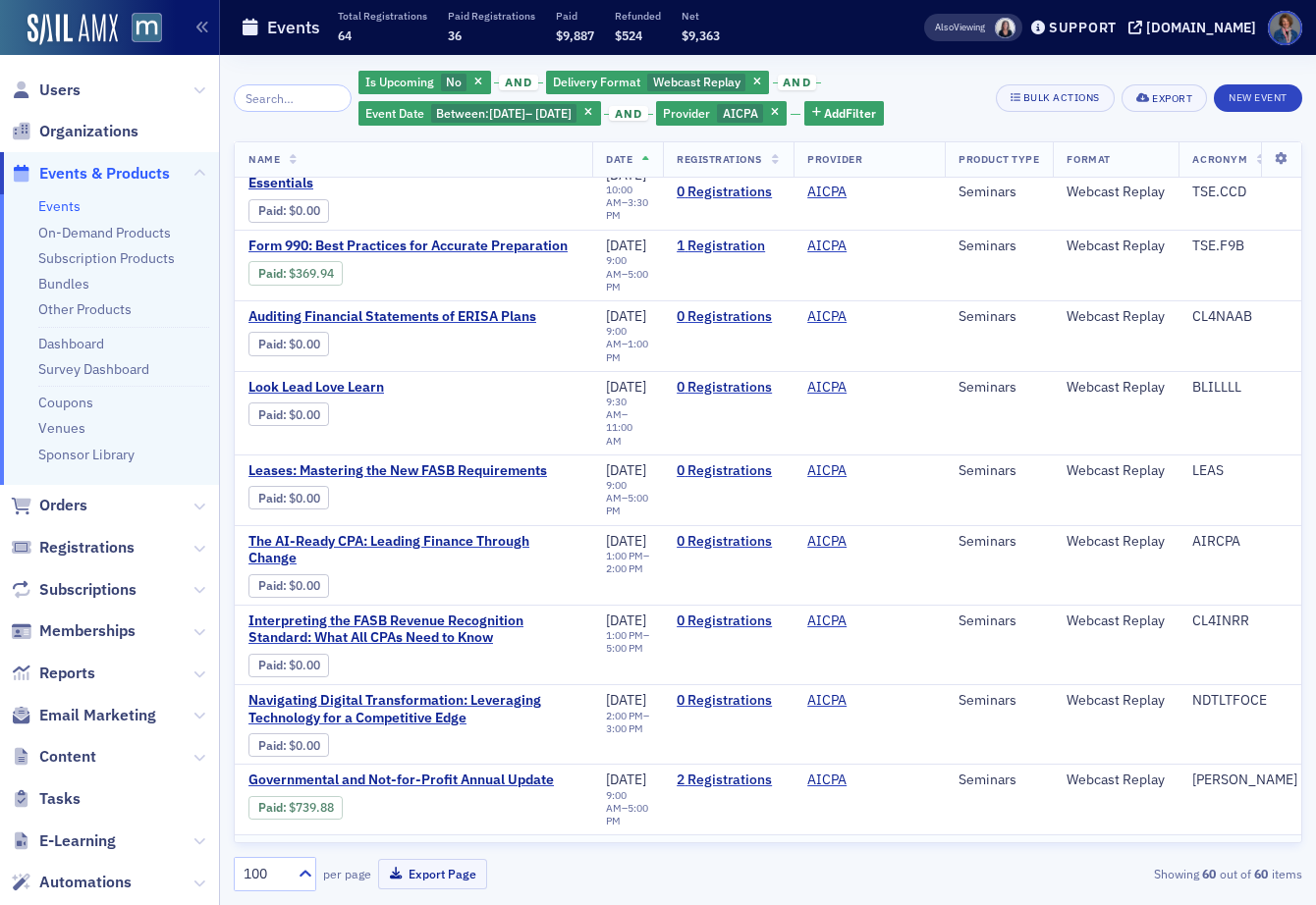
scroll to position [3612, 0]
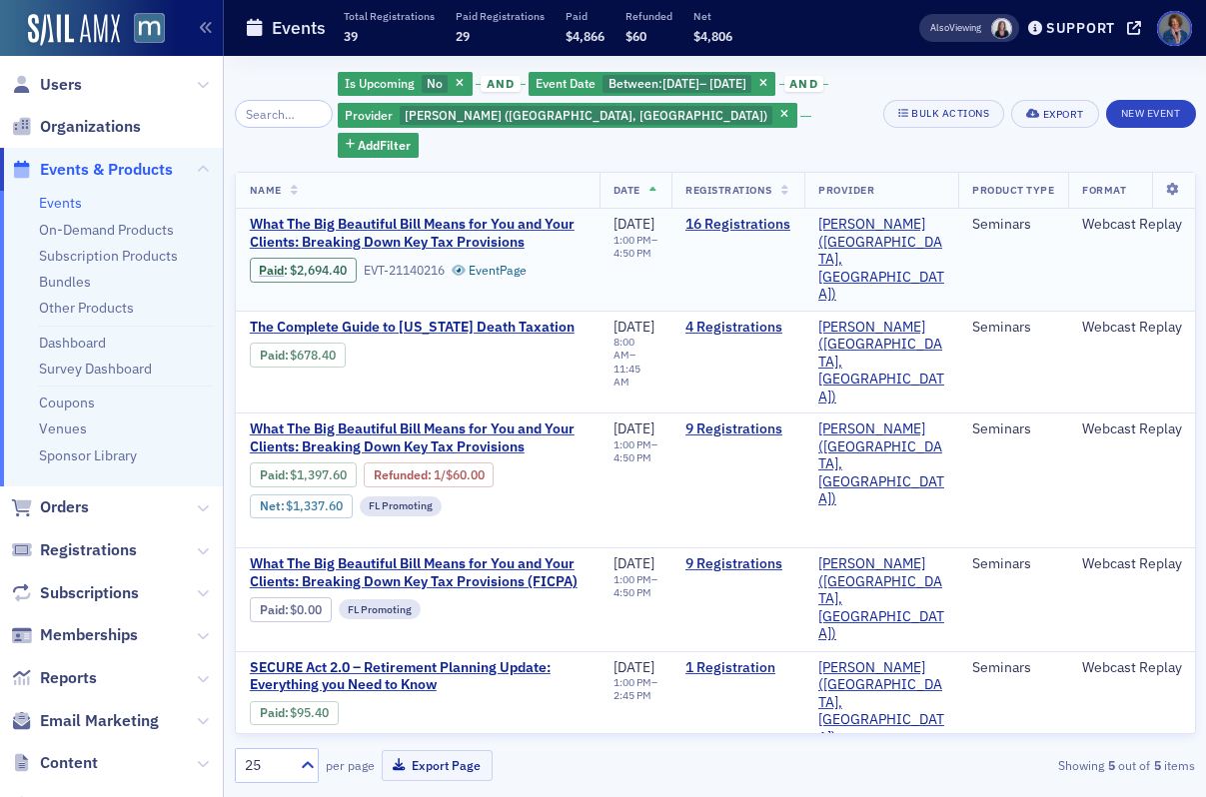
scroll to position [0, 353]
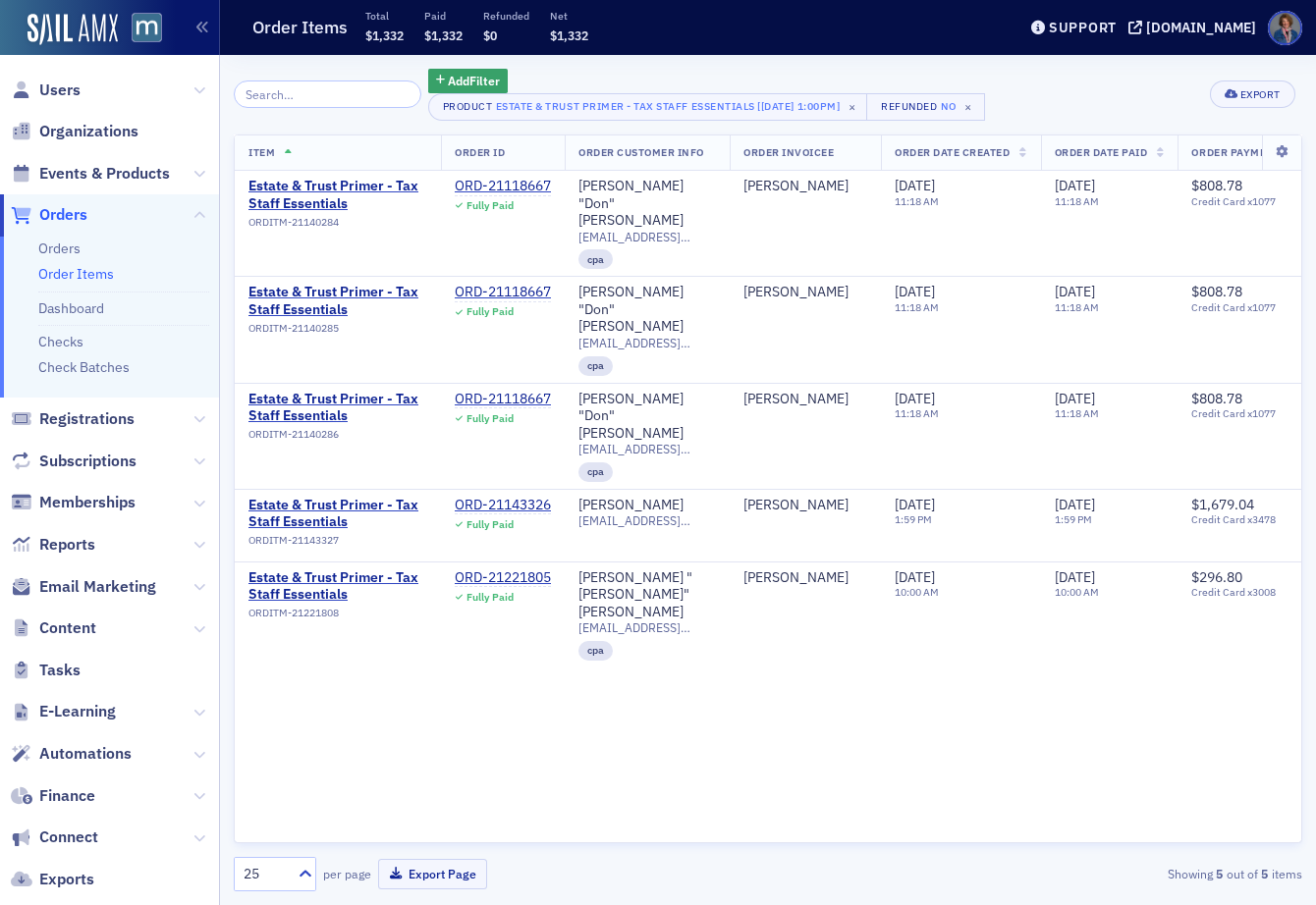
drag, startPoint x: 570, startPoint y: 601, endPoint x: 557, endPoint y: 574, distance: 30.0
click at [570, 600] on div "Item Order ID Order Customer Info Order Invoicee Order Date Created Order Date …" at bounding box center [768, 489] width 1068 height 709
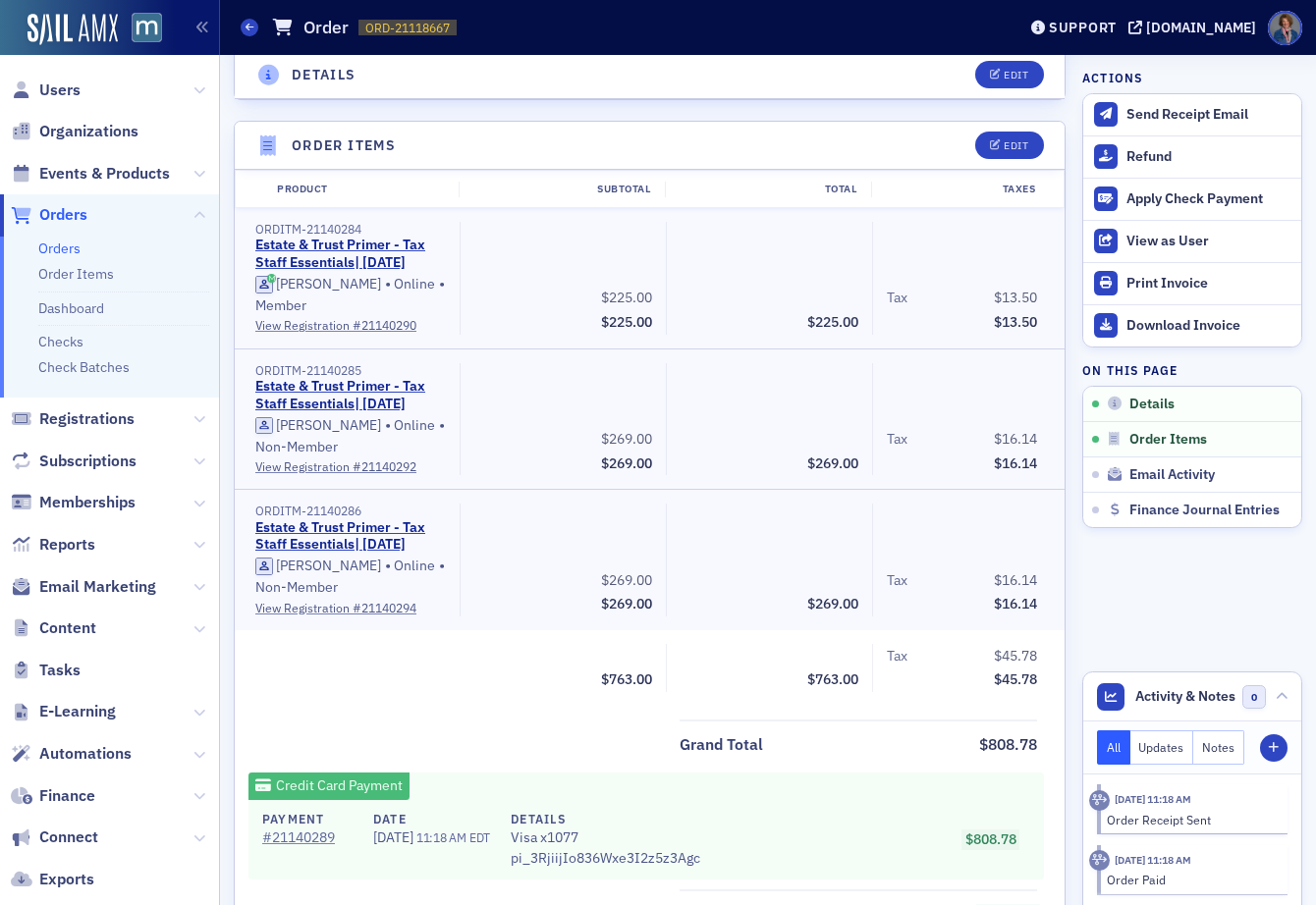
scroll to position [589, 0]
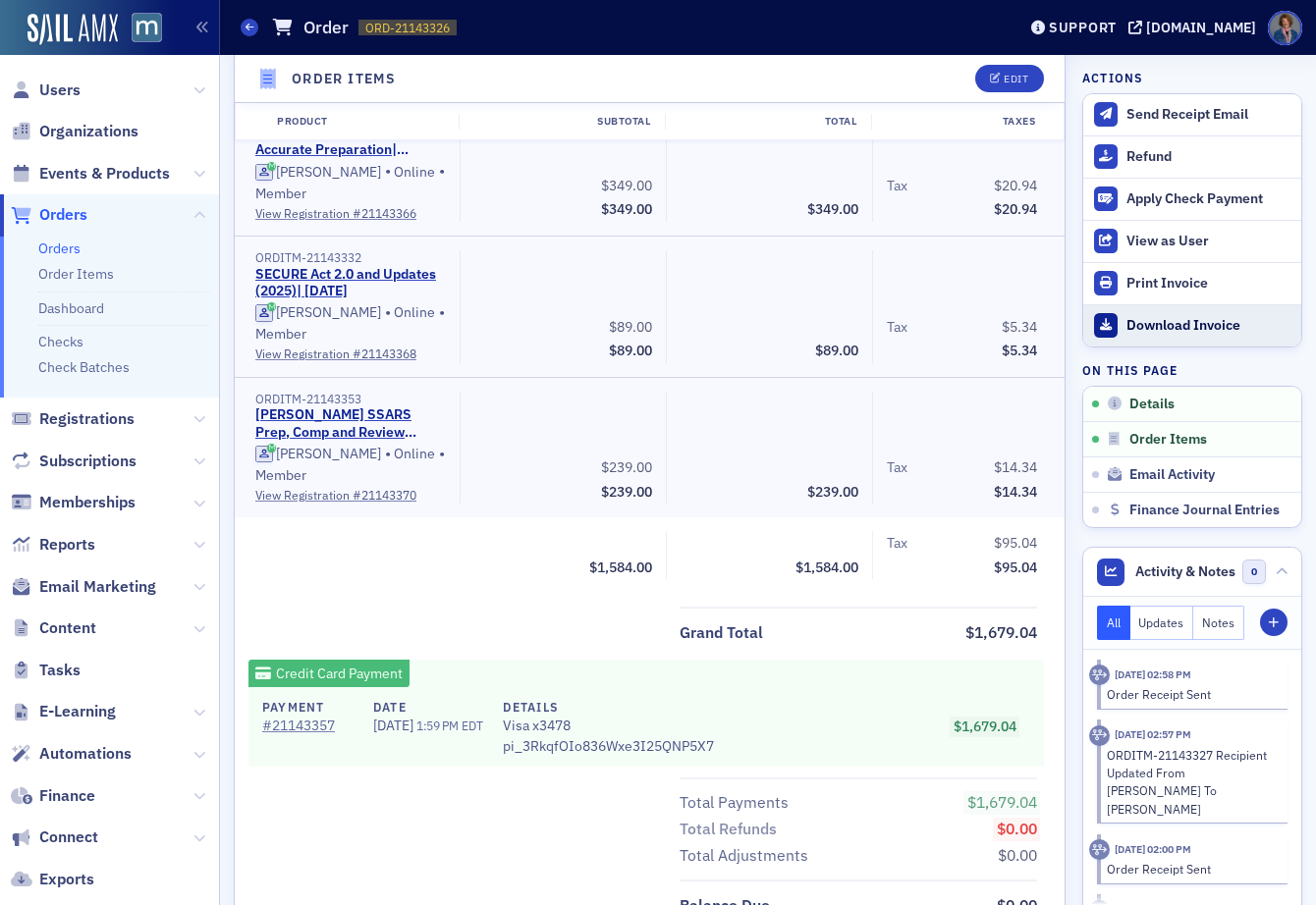
scroll to position [18, 0]
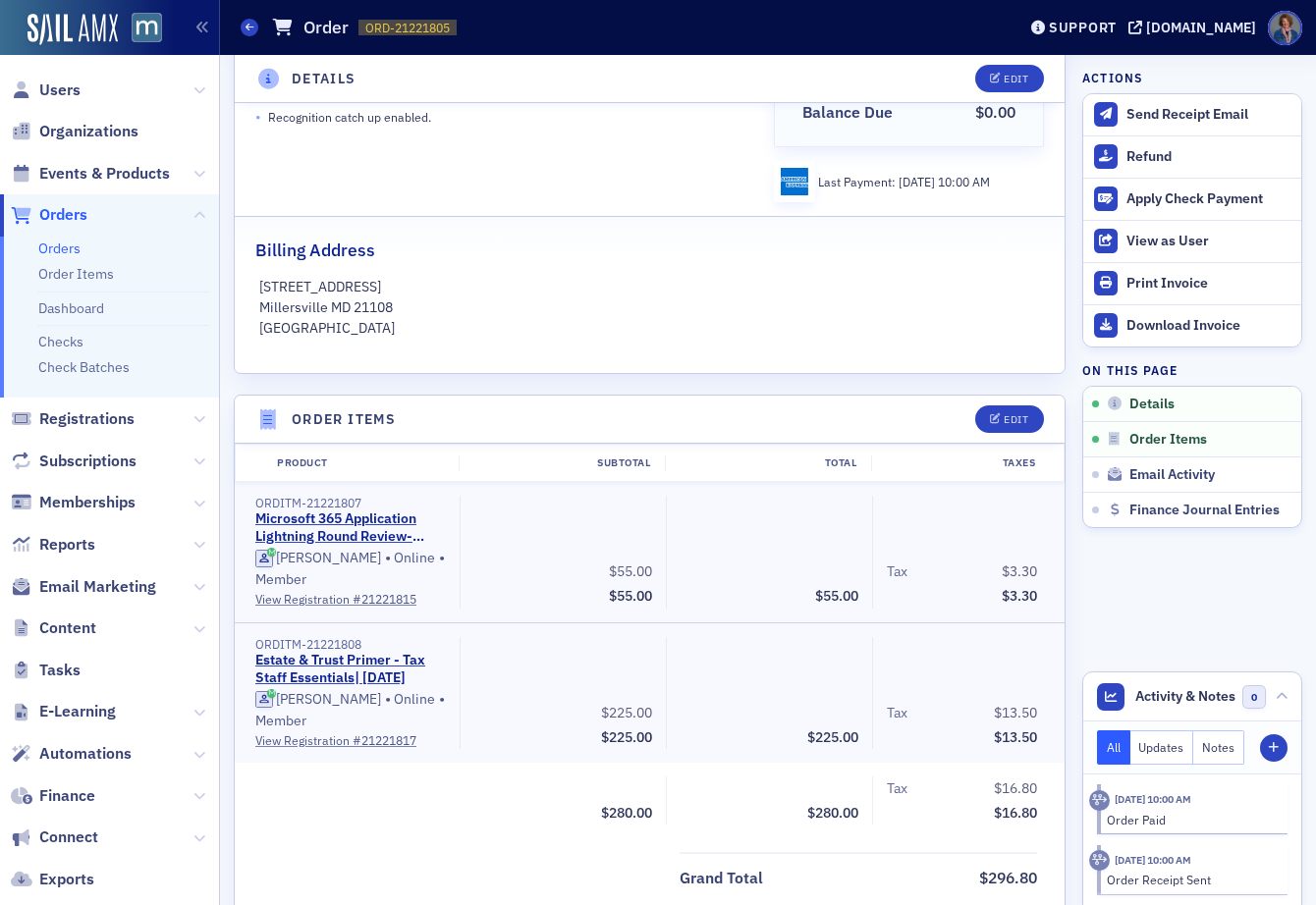
scroll to position [401, 0]
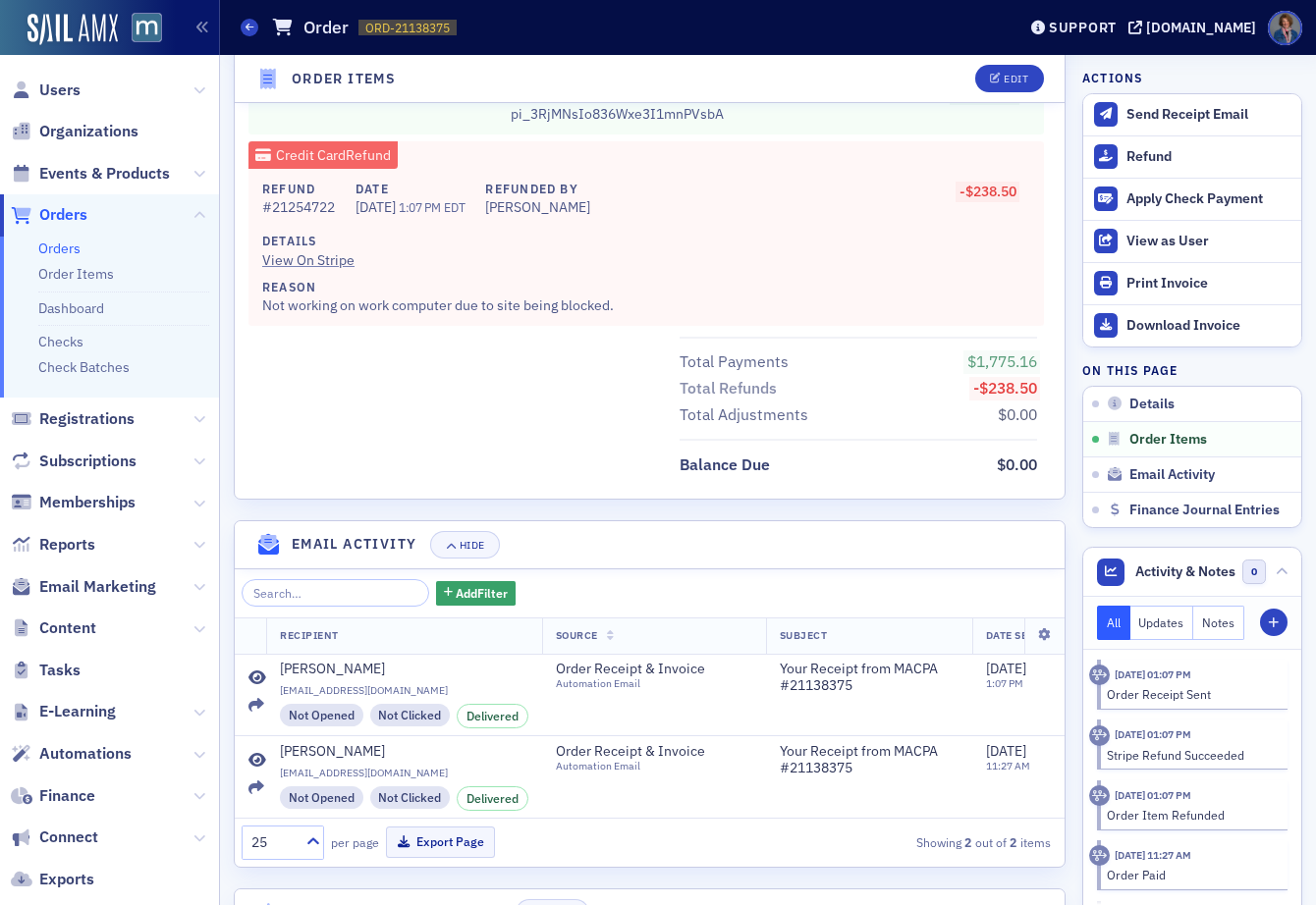
scroll to position [1036, 0]
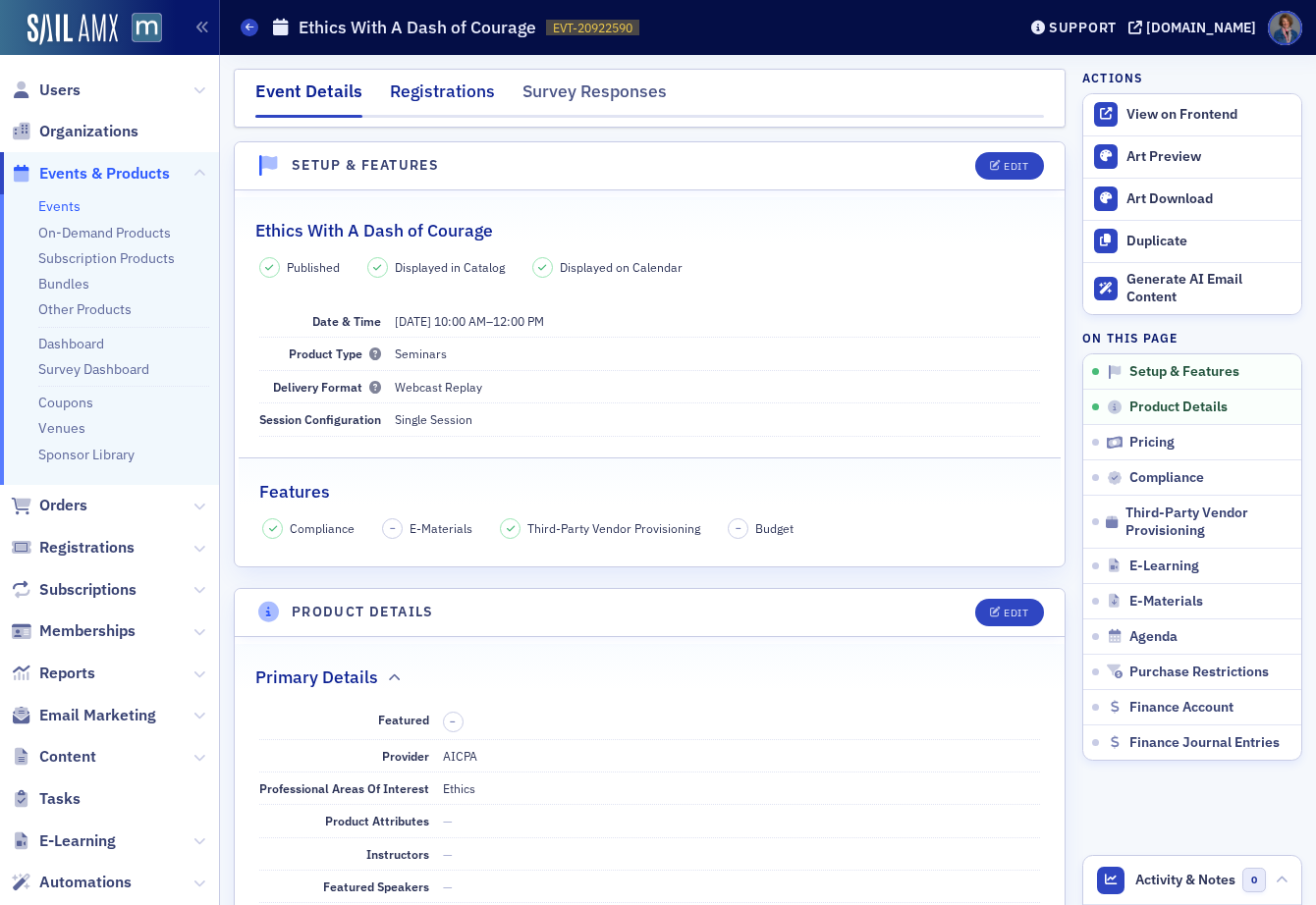
click at [466, 94] on div "Registrations" at bounding box center [442, 96] width 105 height 36
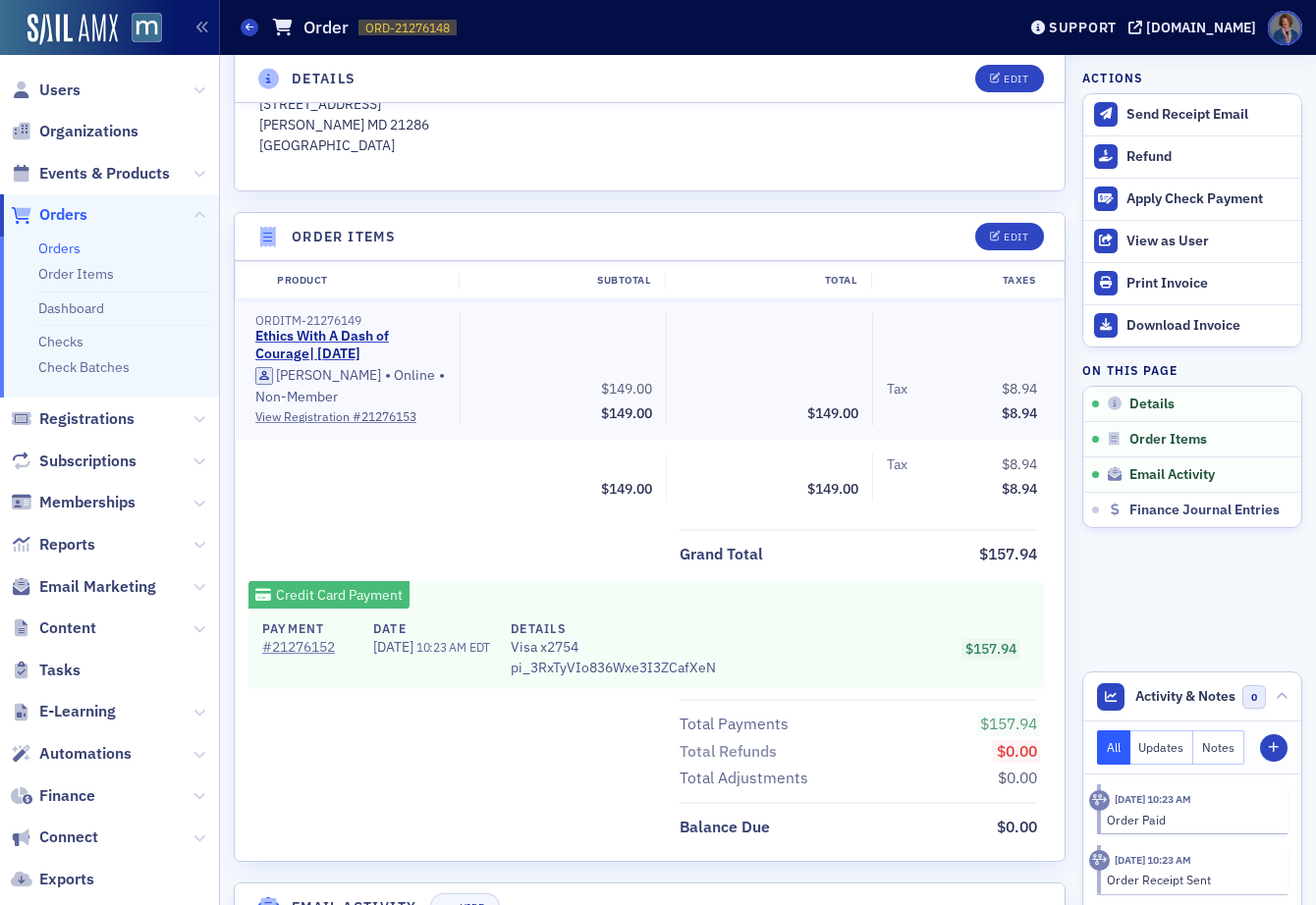
scroll to position [563, 0]
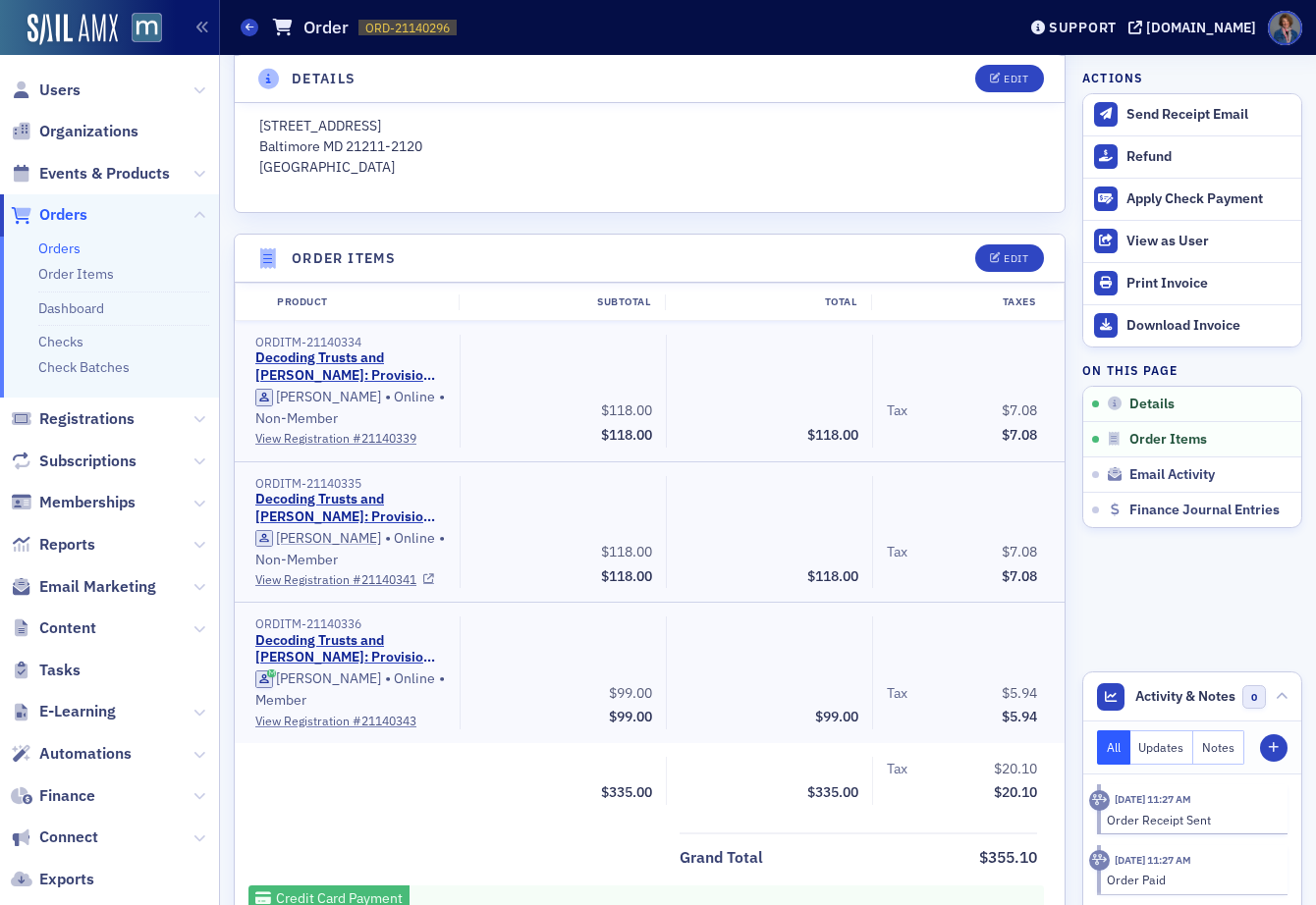
scroll to position [655, 0]
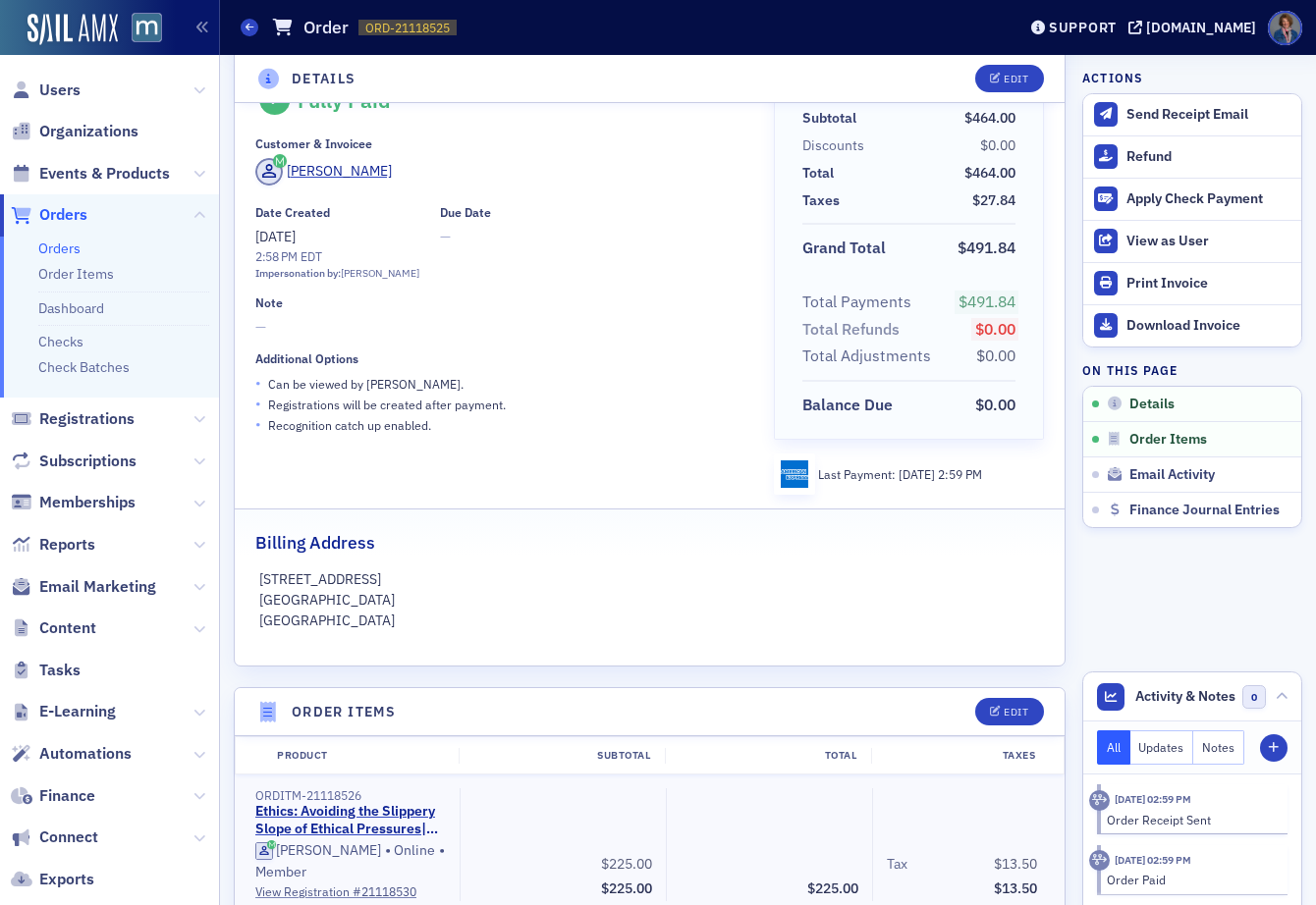
scroll to position [293, 0]
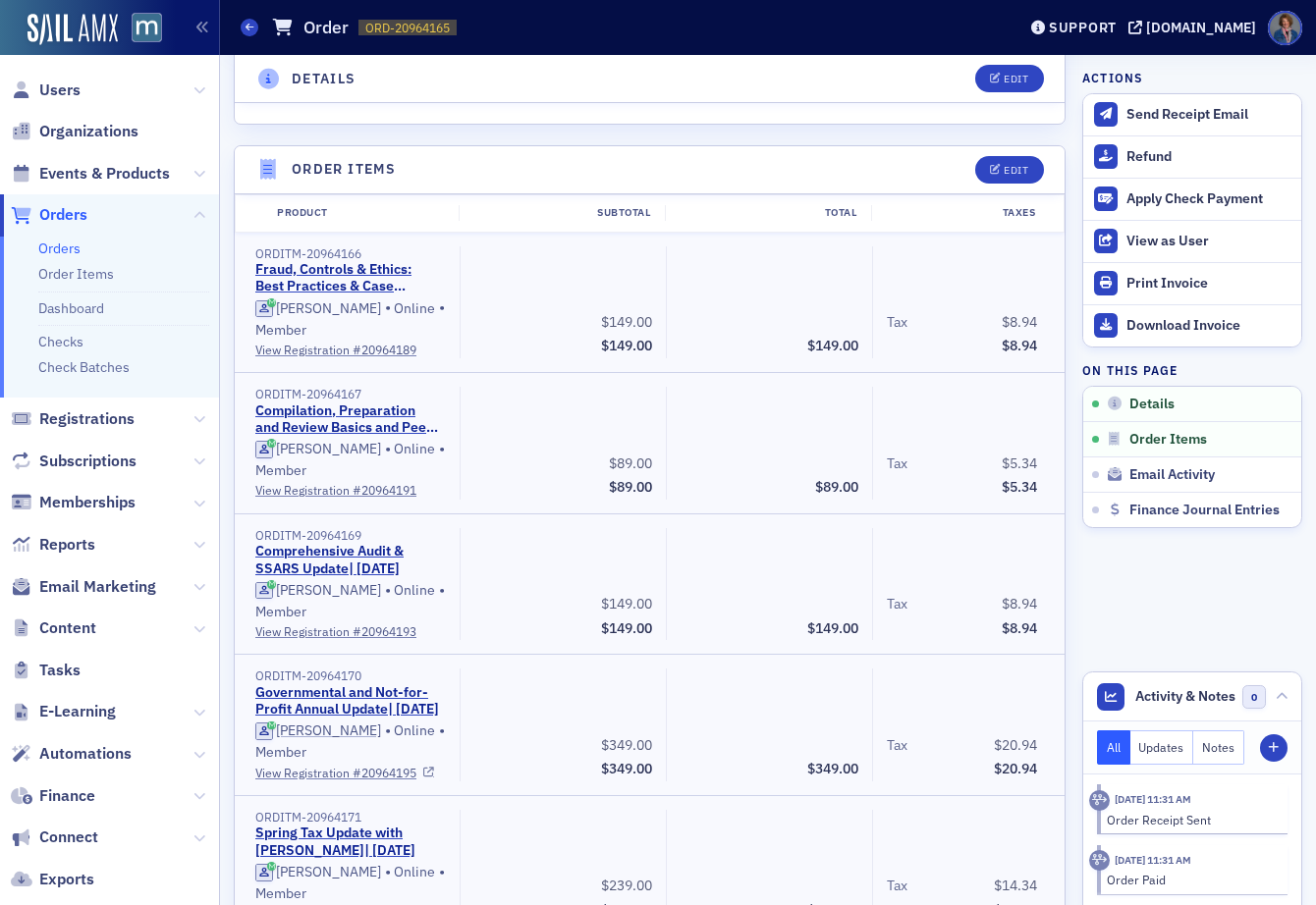
scroll to position [842, 0]
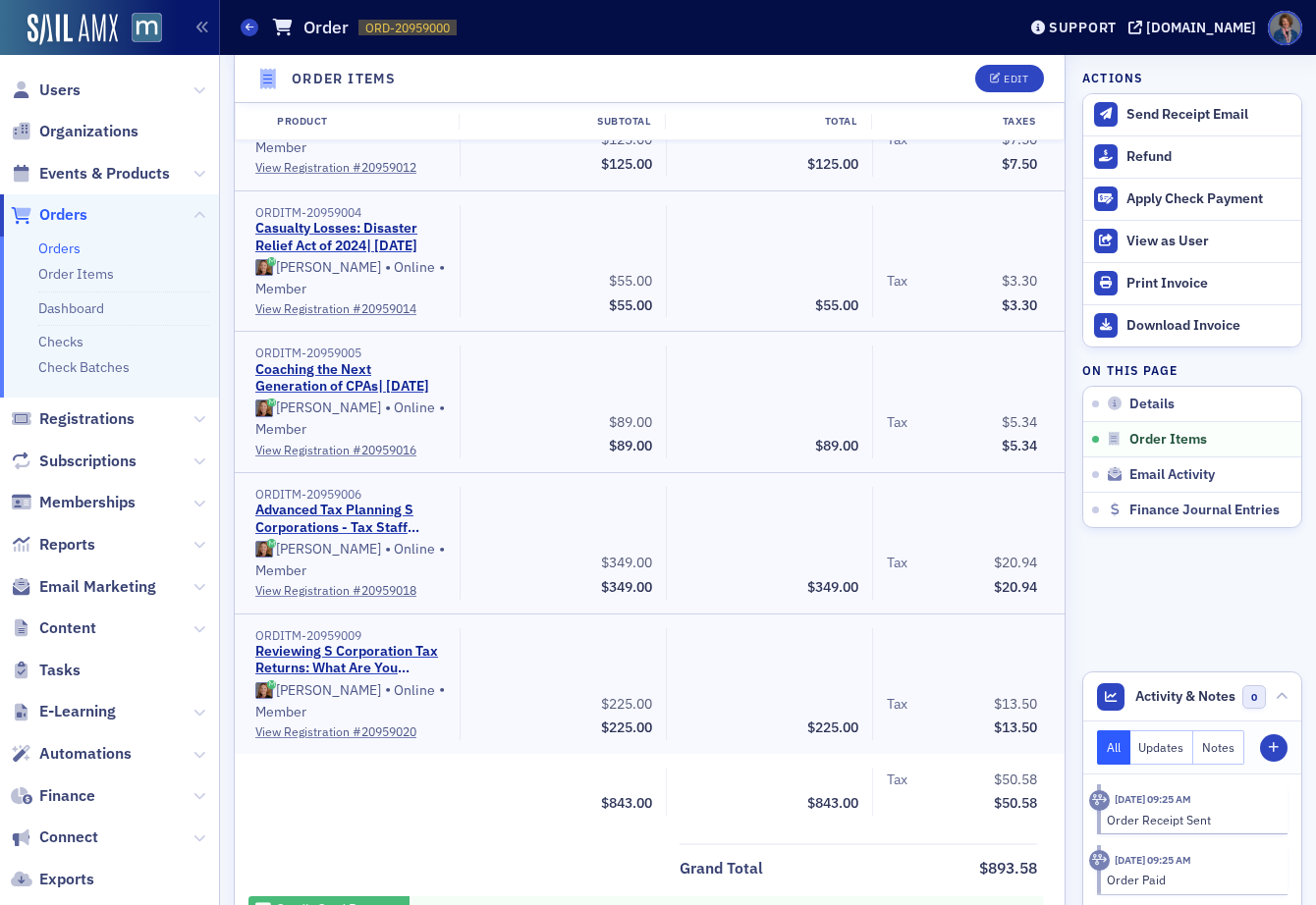
scroll to position [851, 0]
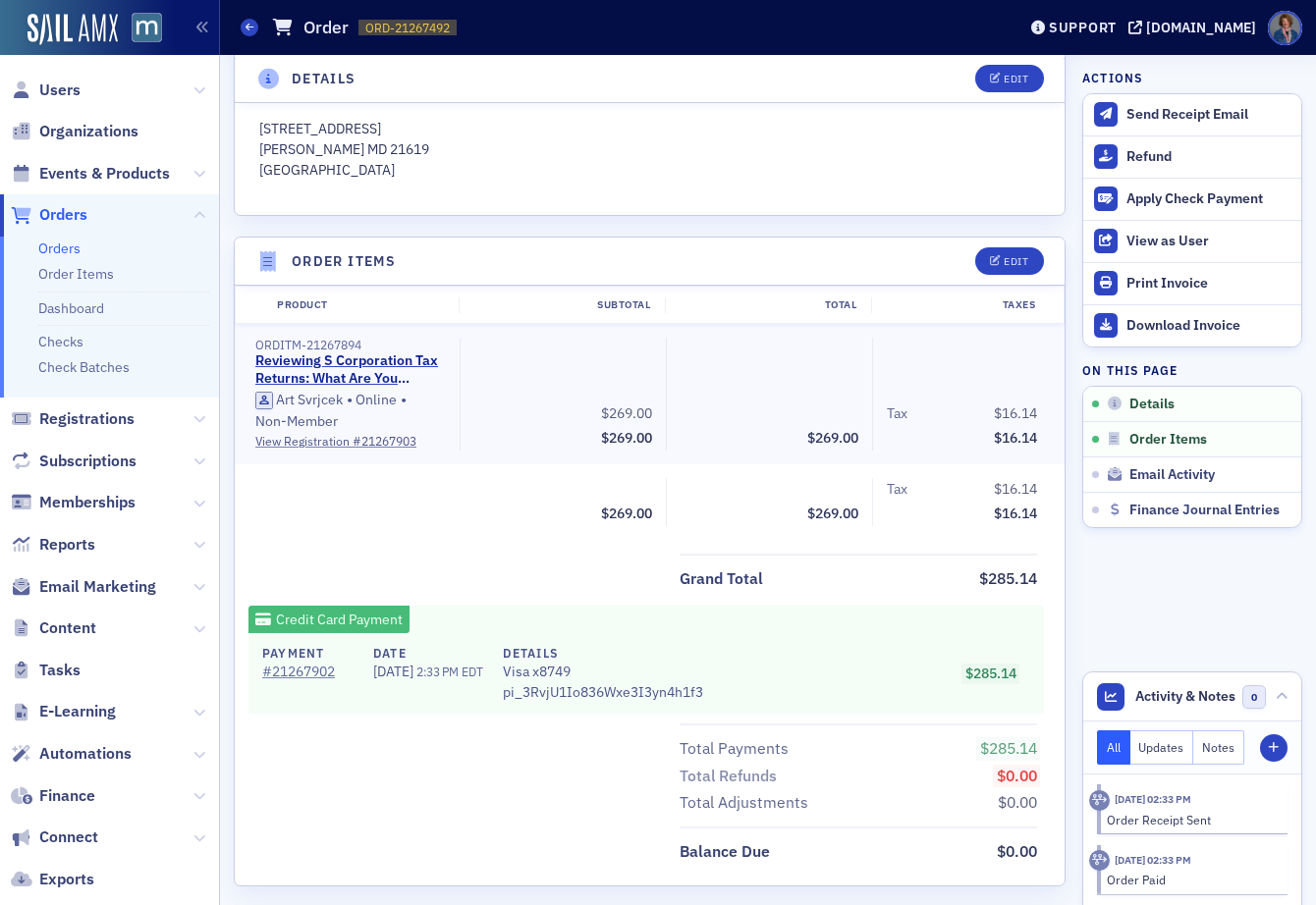
scroll to position [516, 0]
